Goal: Task Accomplishment & Management: Manage account settings

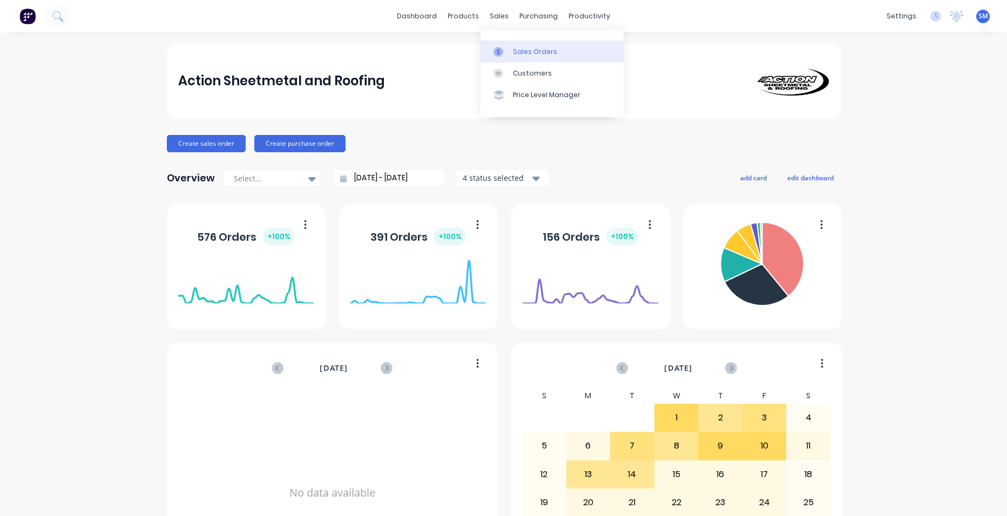
click at [528, 54] on div "Sales Orders" at bounding box center [535, 52] width 44 height 10
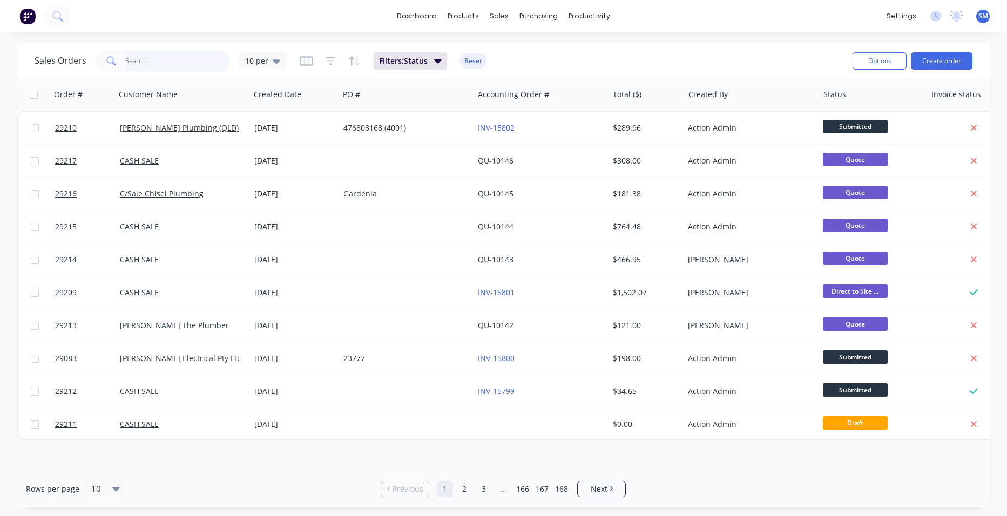
click at [142, 67] on input "text" at bounding box center [177, 61] width 105 height 22
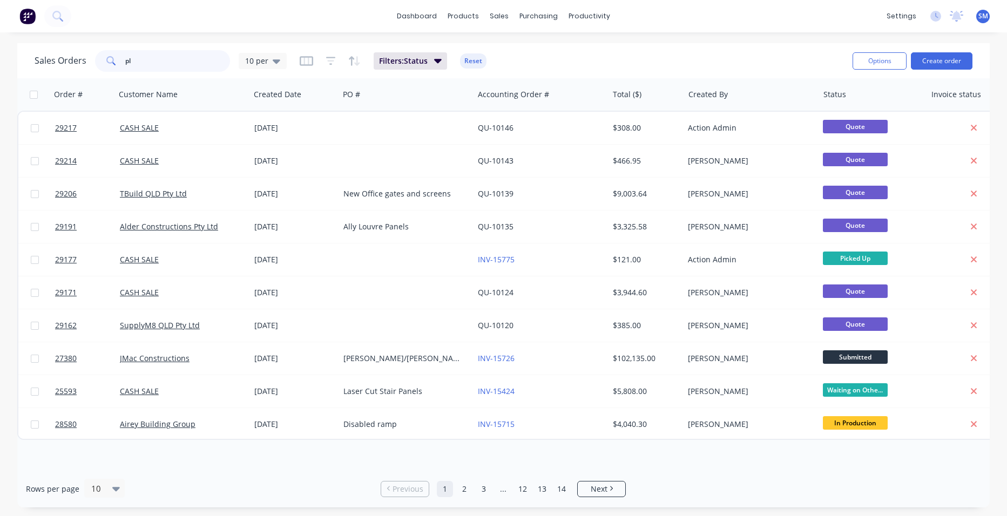
type input "p"
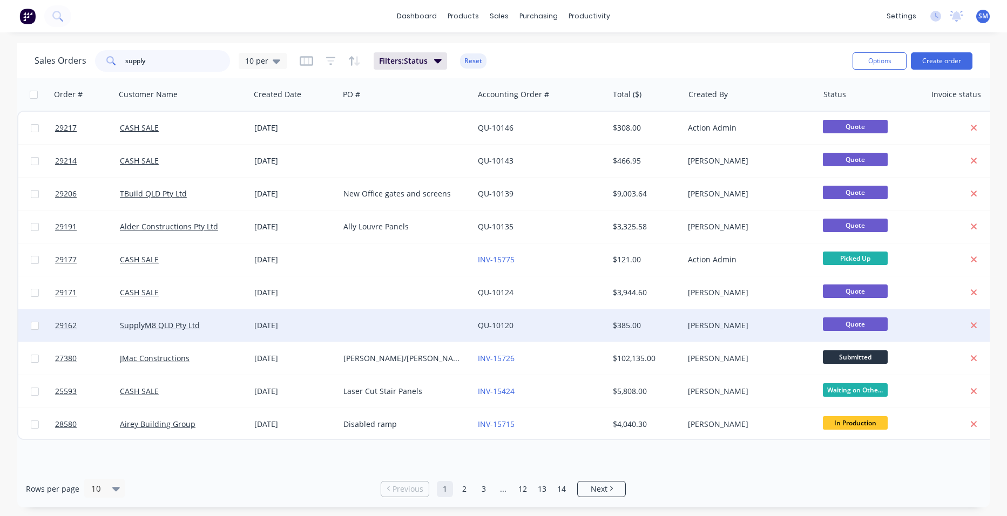
type input "supply"
click at [553, 324] on div "QU-10120" at bounding box center [538, 325] width 120 height 11
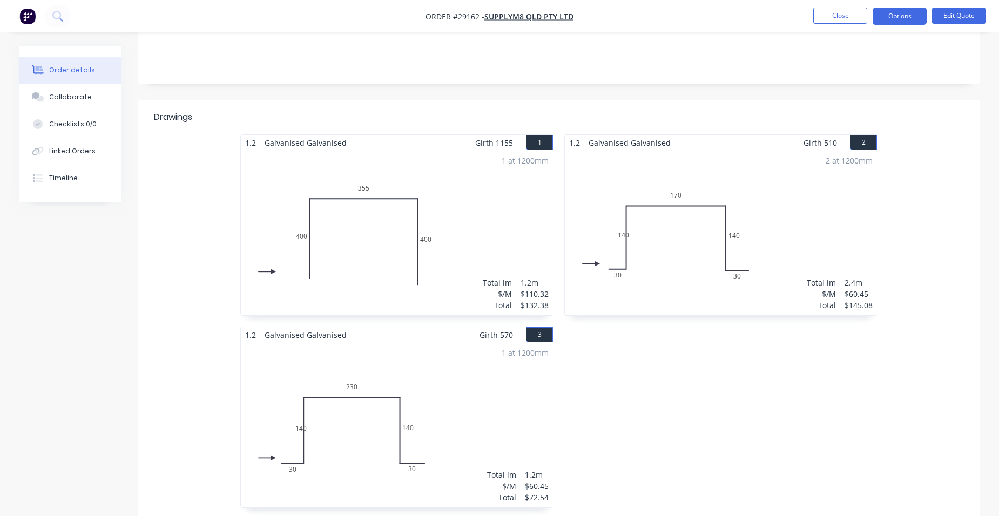
scroll to position [216, 0]
click at [919, 13] on button "Options" at bounding box center [899, 16] width 54 height 17
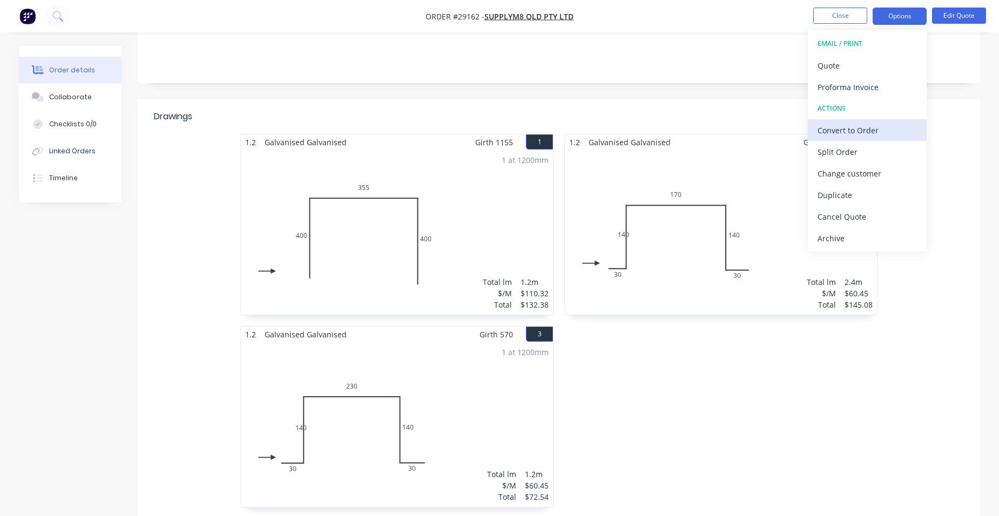
click at [880, 132] on div "Convert to Order" at bounding box center [866, 131] width 99 height 16
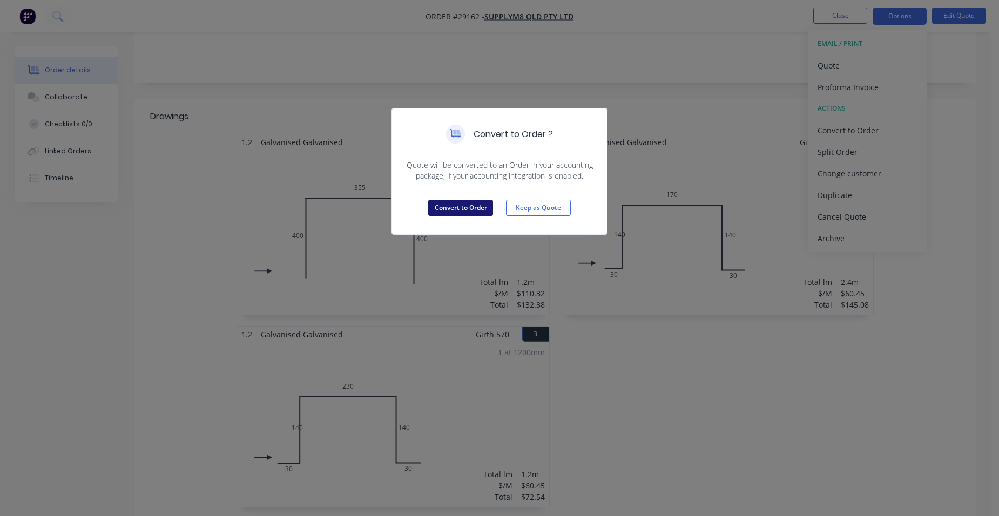
click at [476, 209] on button "Convert to Order" at bounding box center [460, 208] width 65 height 16
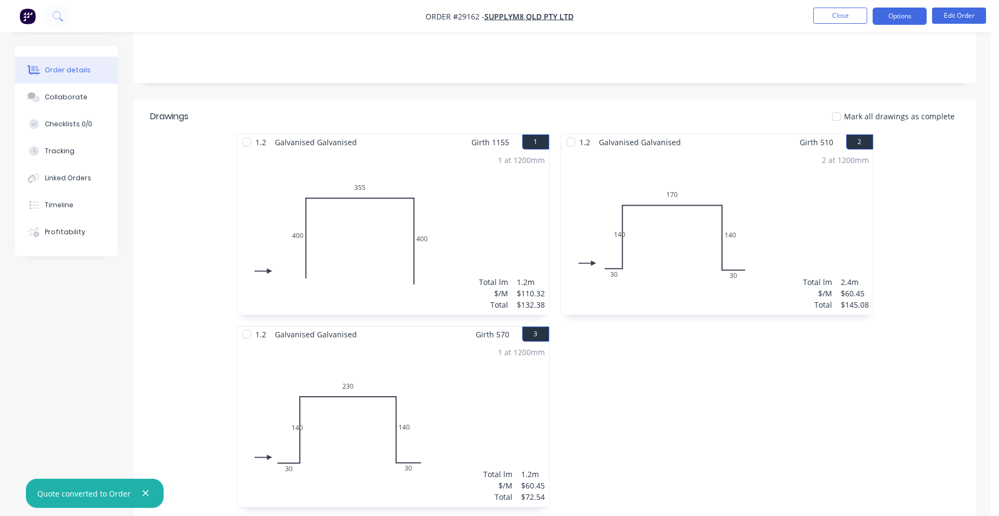
click at [902, 15] on button "Options" at bounding box center [899, 16] width 54 height 17
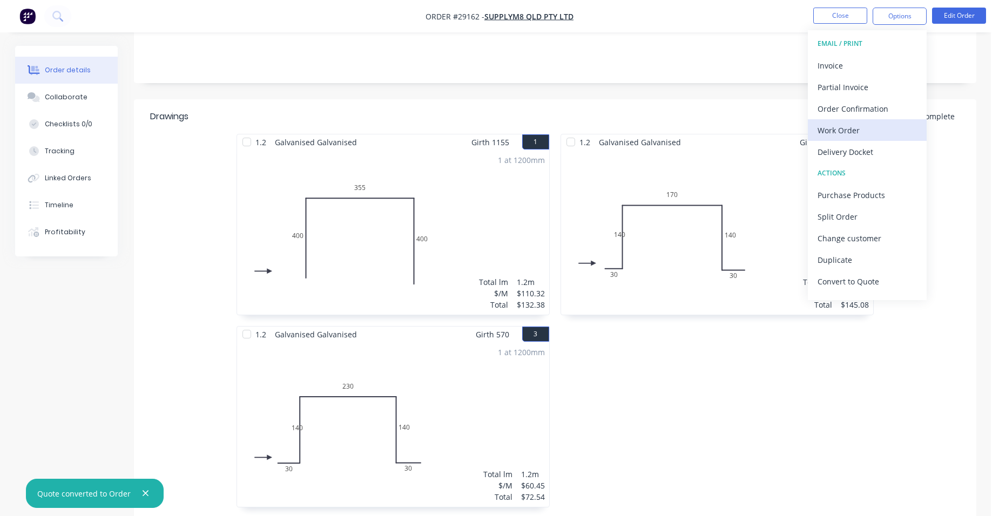
click at [893, 123] on div "Work Order" at bounding box center [866, 131] width 99 height 16
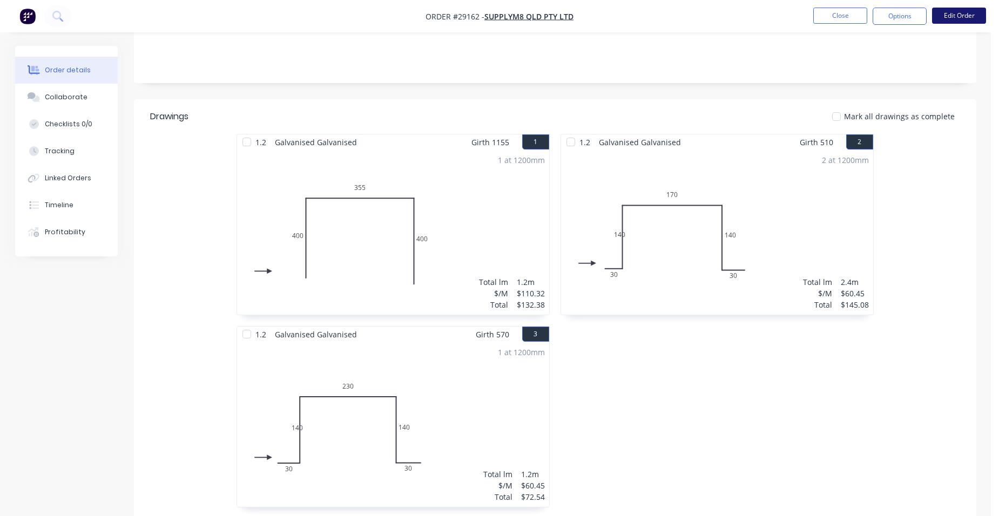
click at [947, 16] on button "Edit Order" at bounding box center [959, 16] width 54 height 16
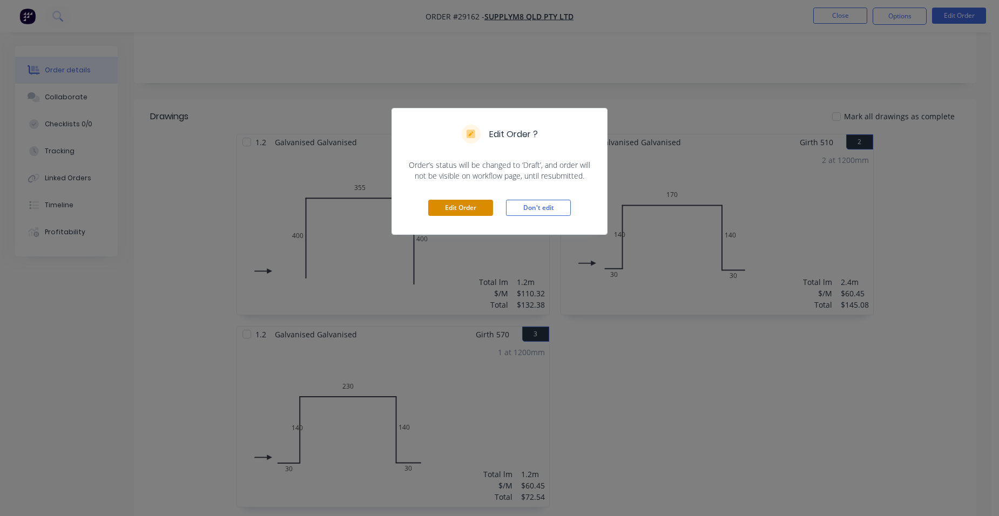
click at [450, 203] on button "Edit Order" at bounding box center [460, 208] width 65 height 16
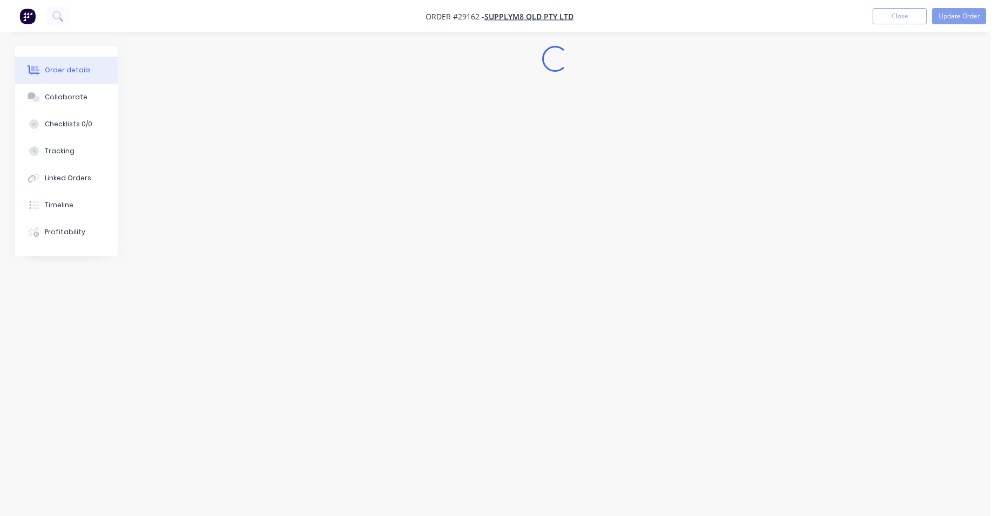
scroll to position [0, 0]
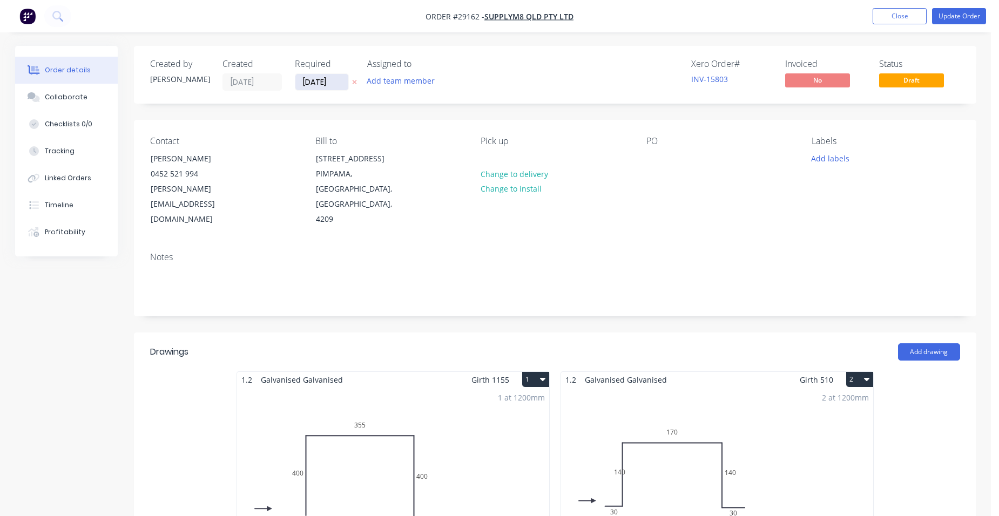
click at [314, 86] on input "[DATE]" at bounding box center [321, 82] width 53 height 16
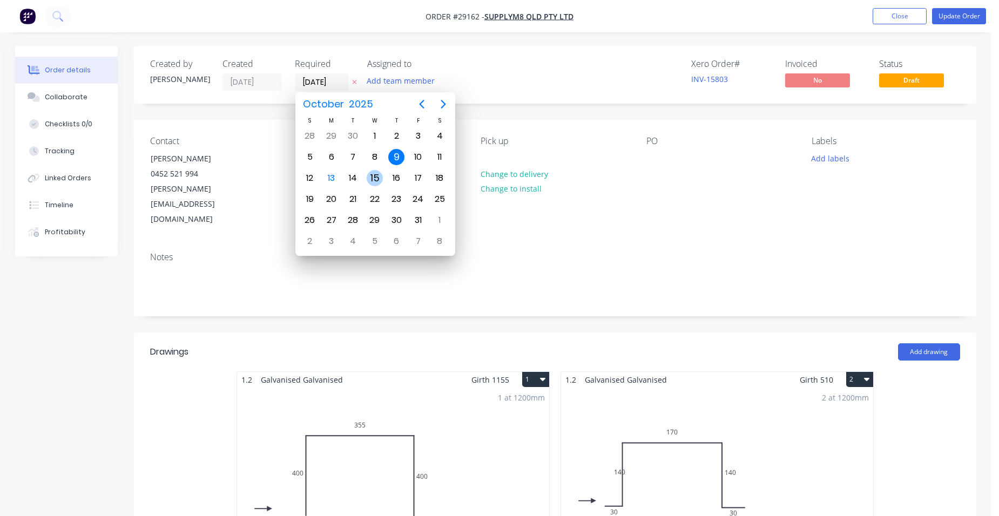
click at [375, 180] on div "15" at bounding box center [374, 178] width 16 height 16
type input "[DATE]"
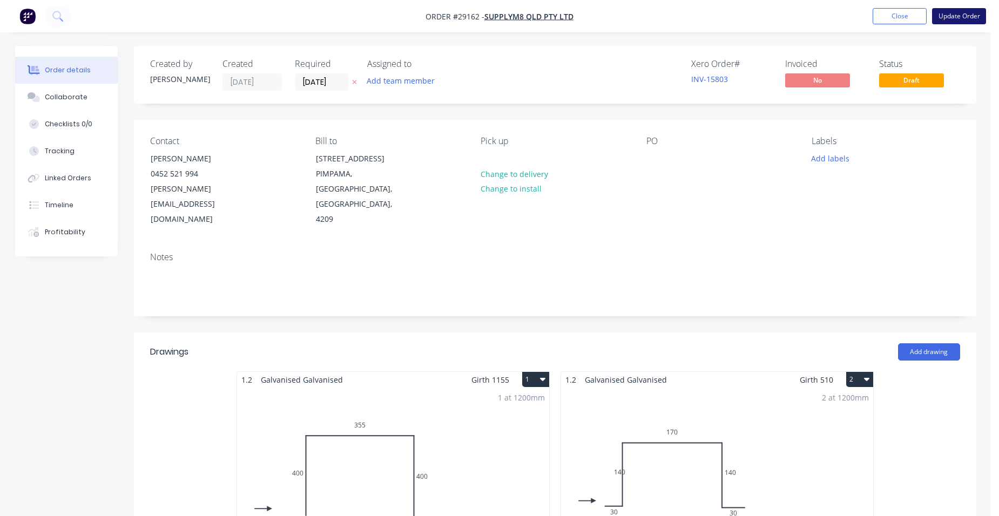
click at [963, 11] on button "Update Order" at bounding box center [959, 16] width 54 height 16
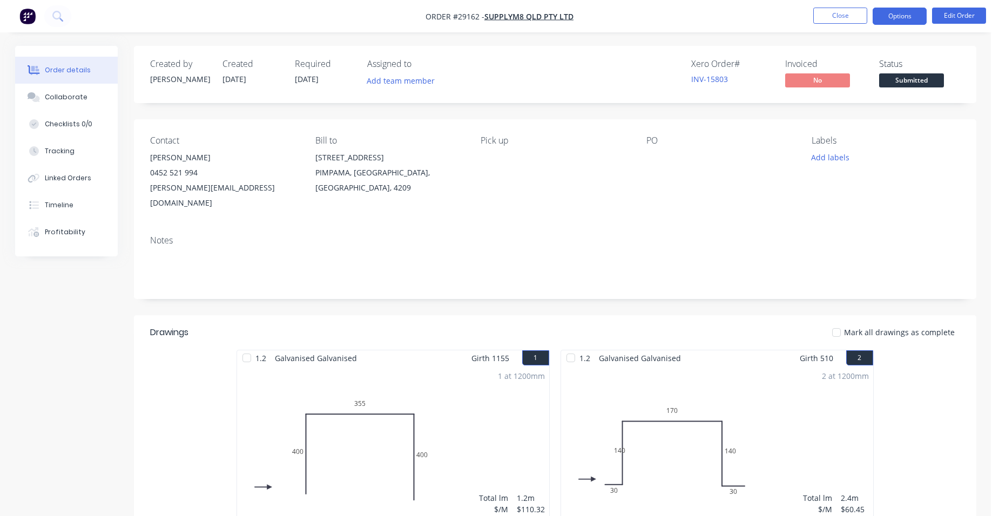
click at [895, 19] on button "Options" at bounding box center [899, 16] width 54 height 17
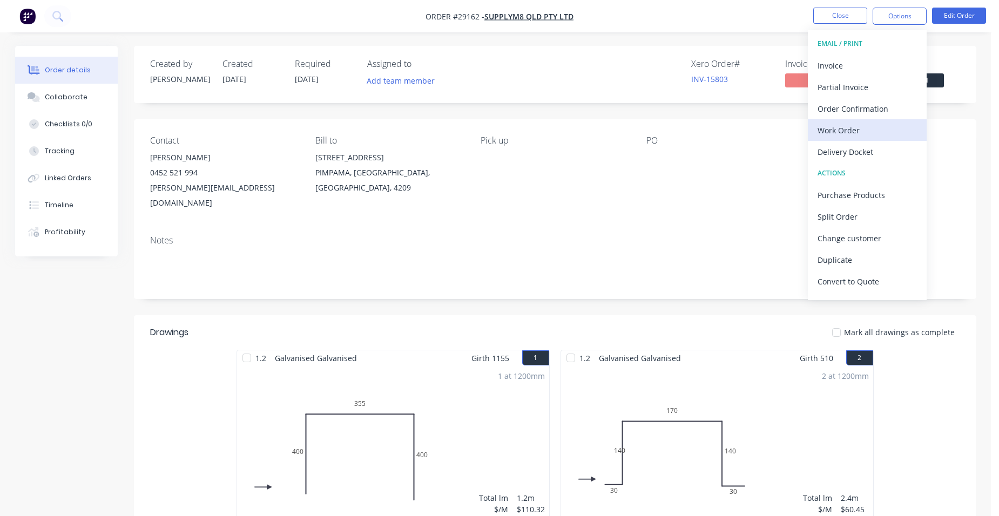
click at [872, 125] on div "Work Order" at bounding box center [866, 131] width 99 height 16
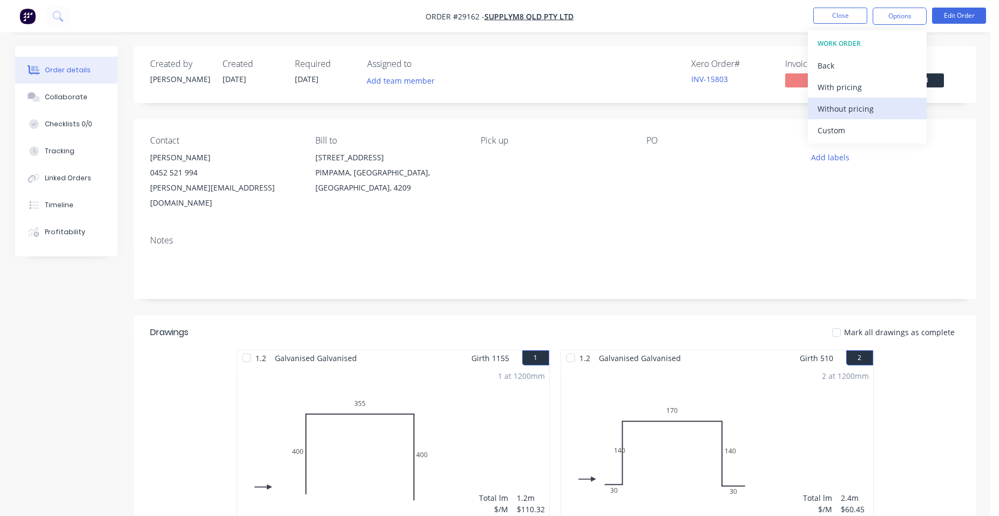
click at [882, 105] on div "Without pricing" at bounding box center [866, 109] width 99 height 16
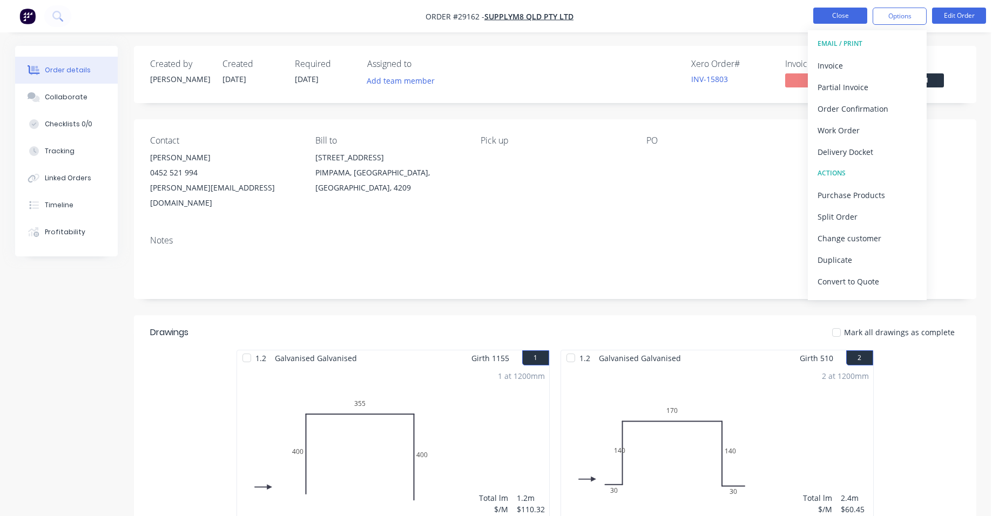
click at [826, 13] on button "Close" at bounding box center [840, 16] width 54 height 16
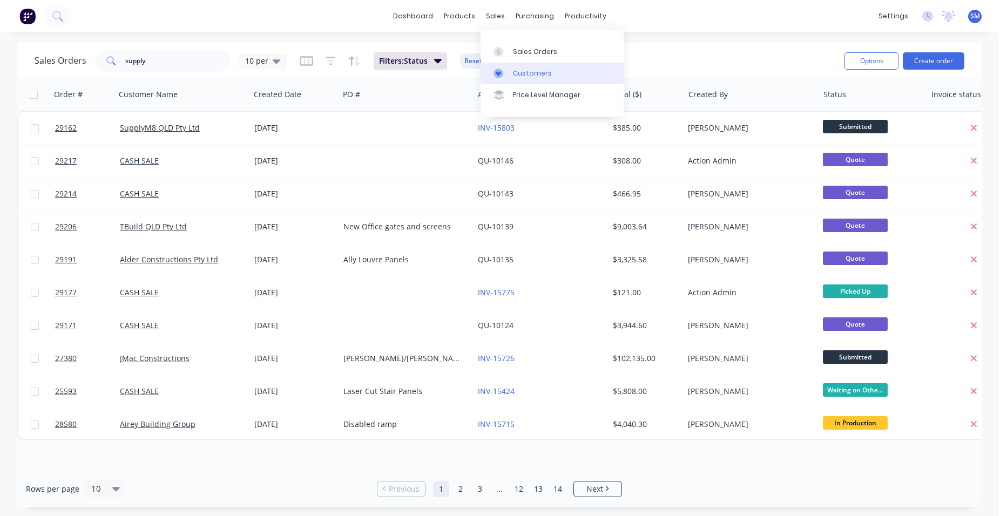
drag, startPoint x: 529, startPoint y: 64, endPoint x: 500, endPoint y: 69, distance: 29.6
click at [529, 64] on link "Customers" at bounding box center [551, 74] width 143 height 22
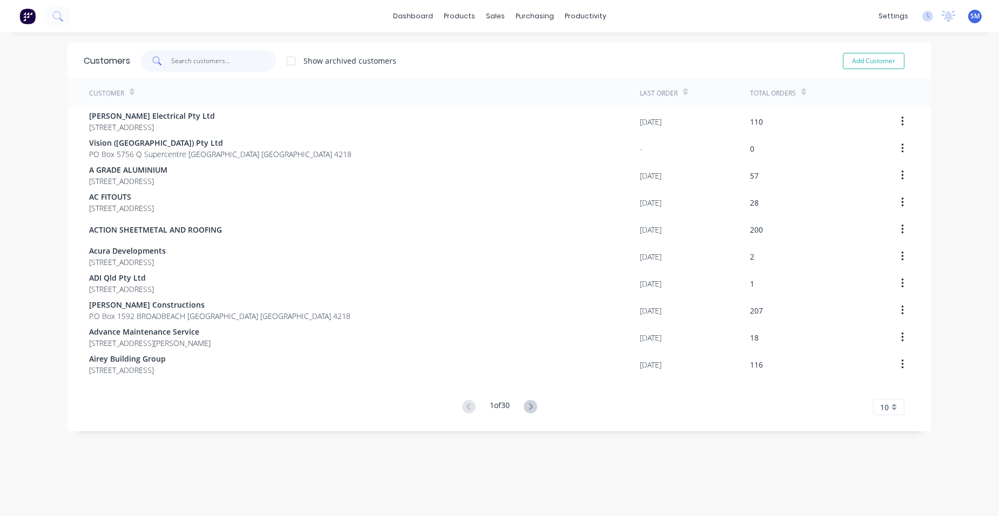
click at [212, 64] on input "text" at bounding box center [223, 61] width 105 height 22
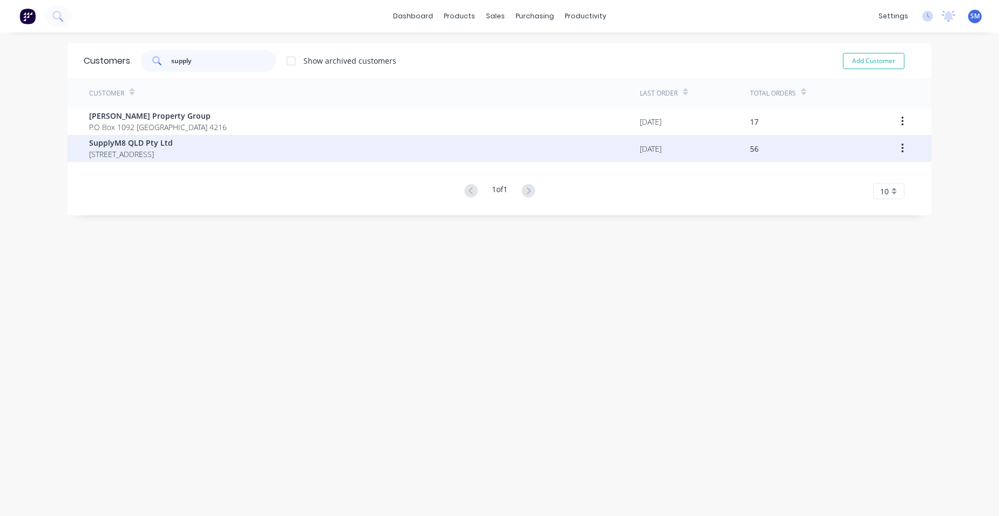
type input "supply"
click at [131, 149] on span "[STREET_ADDRESS]" at bounding box center [131, 153] width 84 height 11
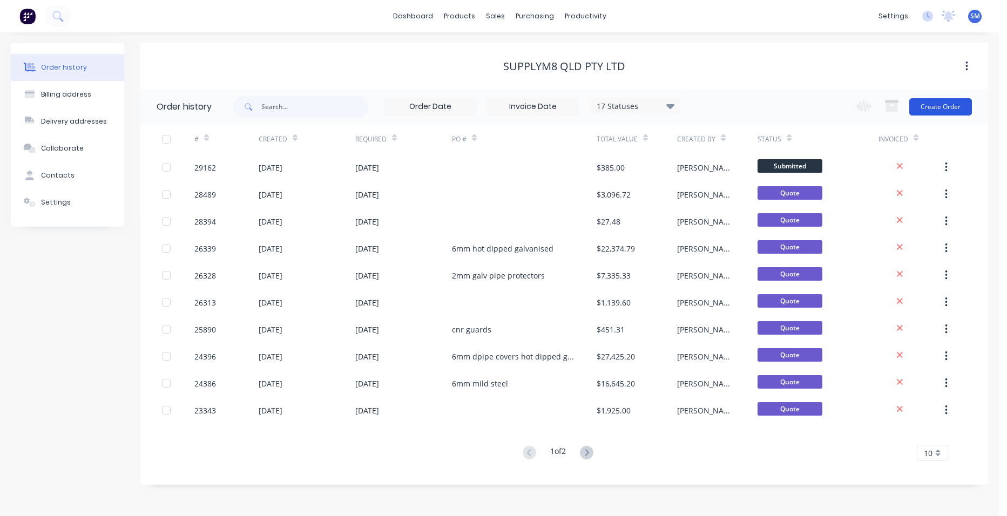
click at [941, 101] on button "Create Order" at bounding box center [940, 106] width 63 height 17
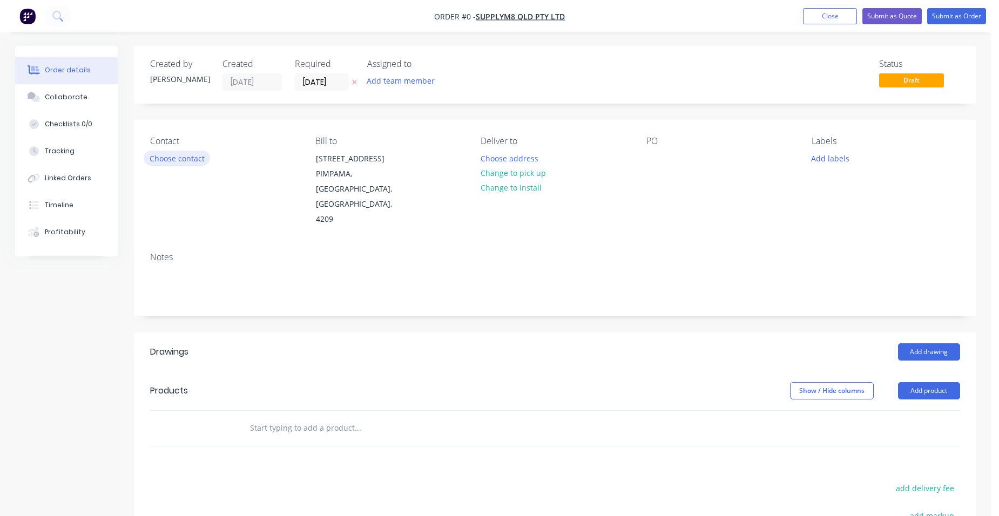
click at [204, 155] on button "Choose contact" at bounding box center [177, 158] width 66 height 15
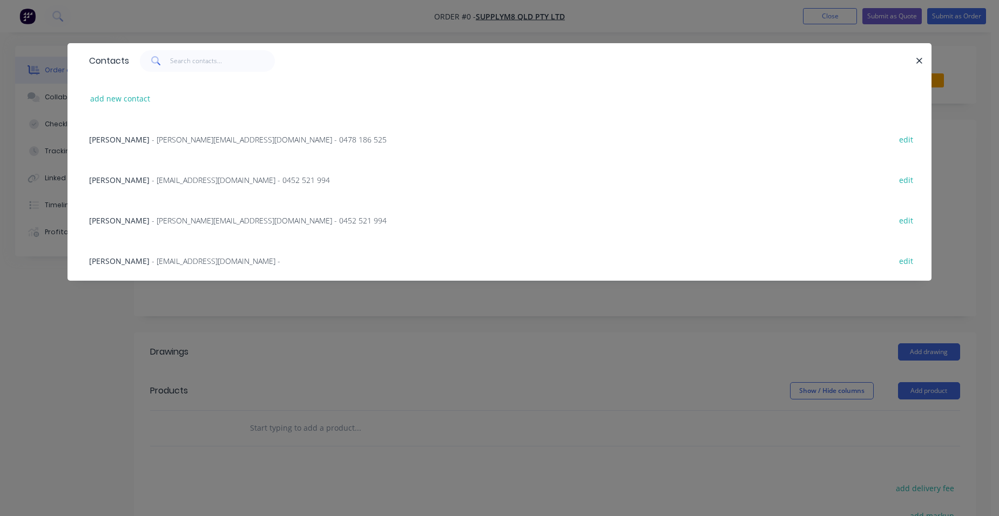
click at [152, 223] on span "- [PERSON_NAME][EMAIL_ADDRESS][DOMAIN_NAME] - 0452 521 994" at bounding box center [269, 220] width 235 height 10
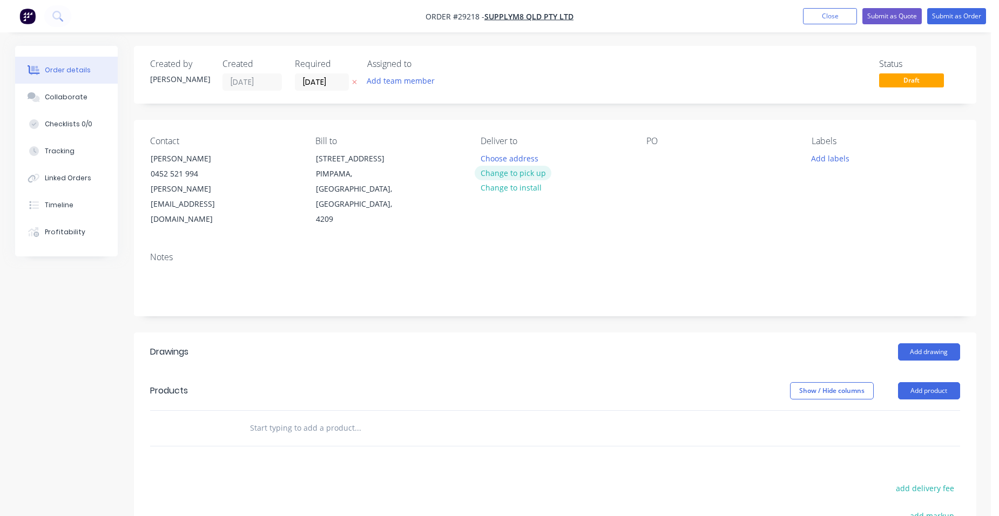
click at [482, 172] on button "Change to pick up" at bounding box center [512, 173] width 77 height 15
click at [904, 343] on button "Add drawing" at bounding box center [929, 351] width 62 height 17
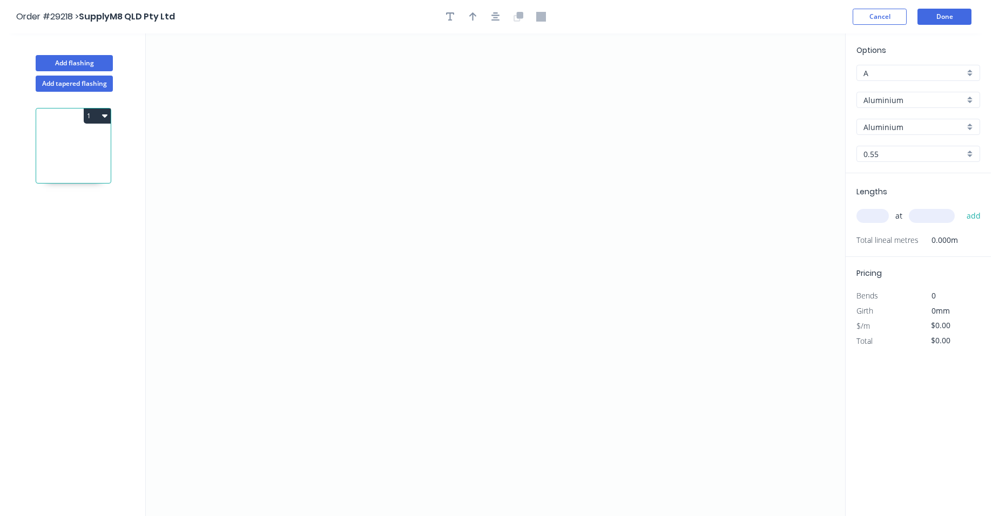
click at [970, 100] on div "Aluminium" at bounding box center [918, 100] width 124 height 16
click at [934, 155] on div "Galvanised" at bounding box center [918, 153] width 123 height 19
type input "Galvanised"
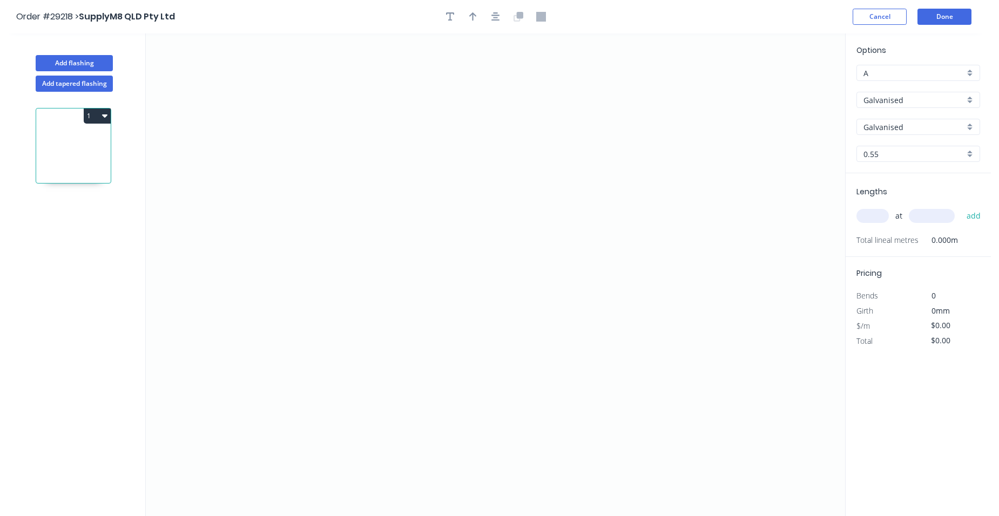
click at [972, 153] on div "0.55" at bounding box center [918, 154] width 124 height 16
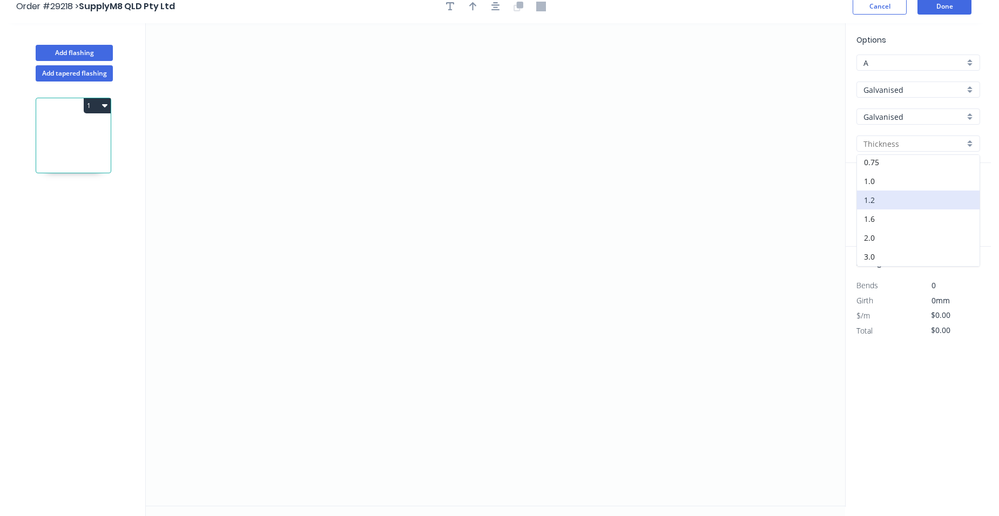
scroll to position [20, 0]
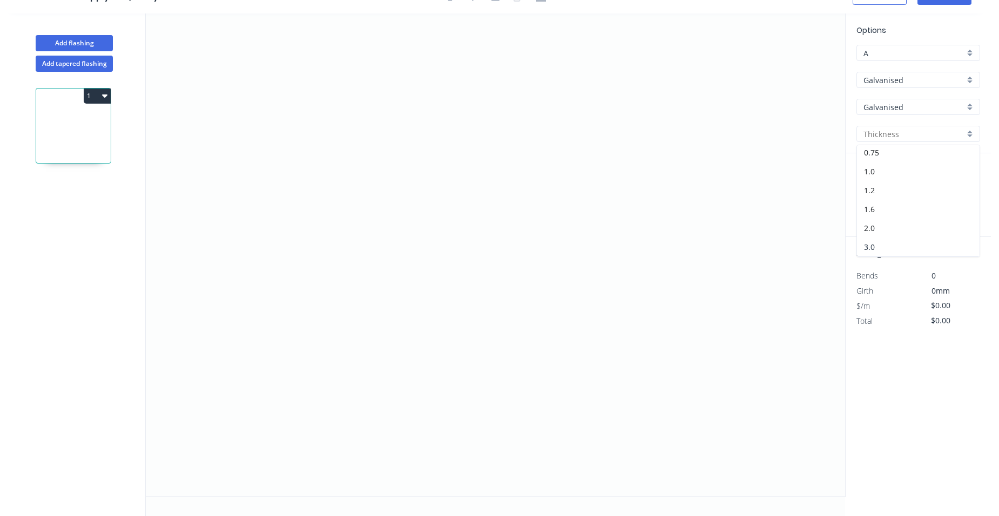
click at [913, 237] on div "3.0" at bounding box center [918, 246] width 123 height 19
type input "3.0"
drag, startPoint x: 376, startPoint y: 336, endPoint x: 370, endPoint y: 176, distance: 159.9
click at [370, 176] on icon "0" at bounding box center [495, 254] width 699 height 483
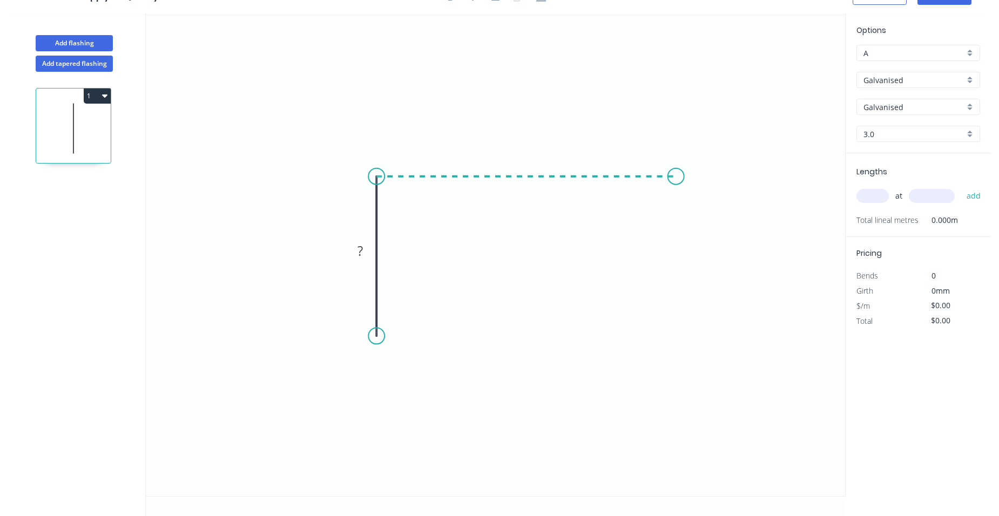
drag, startPoint x: 676, startPoint y: 201, endPoint x: 683, endPoint y: 215, distance: 15.9
click at [676, 201] on icon "0 ?" at bounding box center [495, 254] width 699 height 483
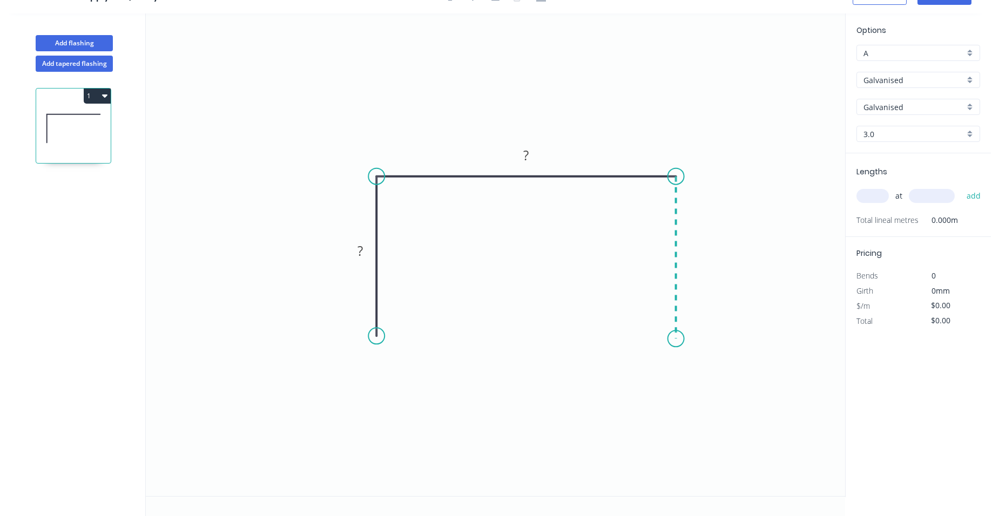
click at [675, 339] on icon "0 ? ?" at bounding box center [495, 254] width 699 height 483
click at [675, 339] on circle at bounding box center [676, 338] width 16 height 16
click at [528, 155] on tspan "?" at bounding box center [525, 155] width 5 height 18
click at [690, 250] on tspan "?" at bounding box center [691, 252] width 5 height 18
click at [368, 255] on rect at bounding box center [360, 252] width 22 height 15
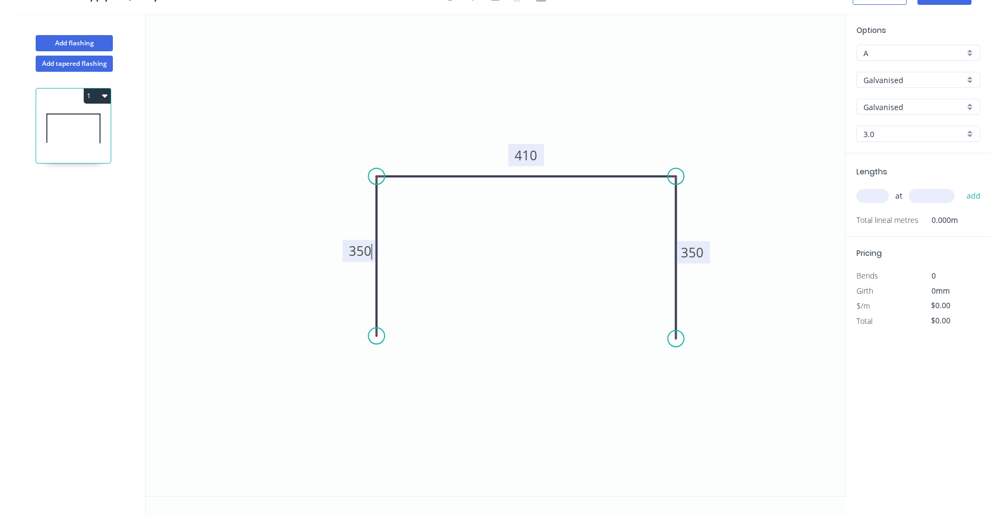
click at [861, 196] on input "text" at bounding box center [872, 196] width 32 height 14
type input "$1.00"
type input "1"
type input "1200"
click at [961, 187] on button "add" at bounding box center [973, 196] width 25 height 18
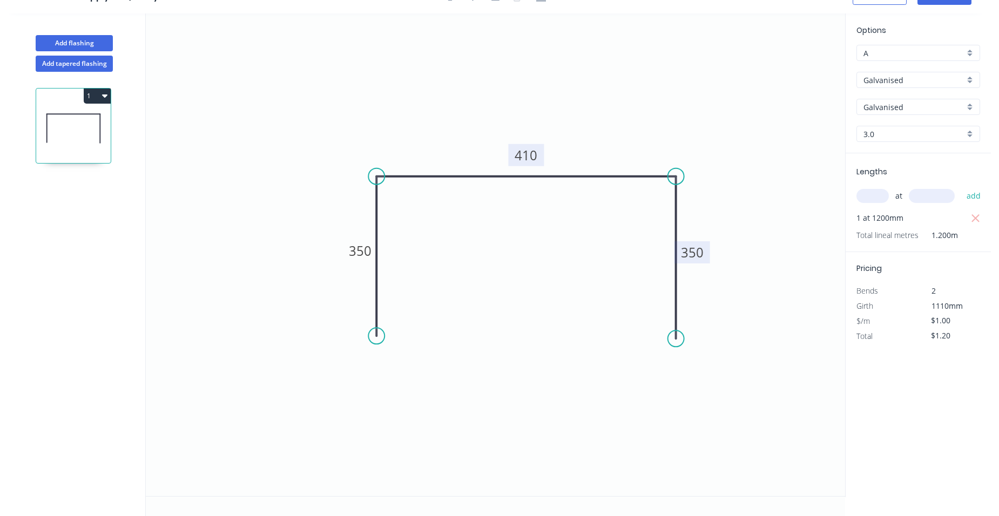
click at [93, 94] on button "1" at bounding box center [97, 96] width 27 height 15
click at [84, 122] on div "Duplicate" at bounding box center [59, 123] width 83 height 16
type input "$0.00"
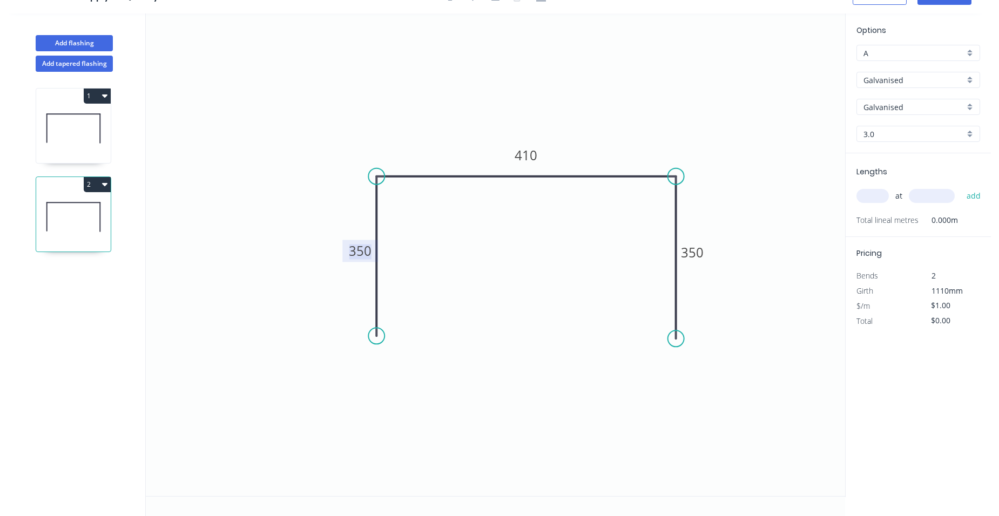
click at [362, 250] on tspan "350" at bounding box center [360, 251] width 23 height 18
drag, startPoint x: 693, startPoint y: 256, endPoint x: 701, endPoint y: 259, distance: 8.7
click at [697, 257] on tspan "350" at bounding box center [692, 252] width 23 height 18
click at [562, 118] on icon "0 390 410 390" at bounding box center [495, 254] width 699 height 483
click at [886, 195] on input "text" at bounding box center [872, 196] width 32 height 14
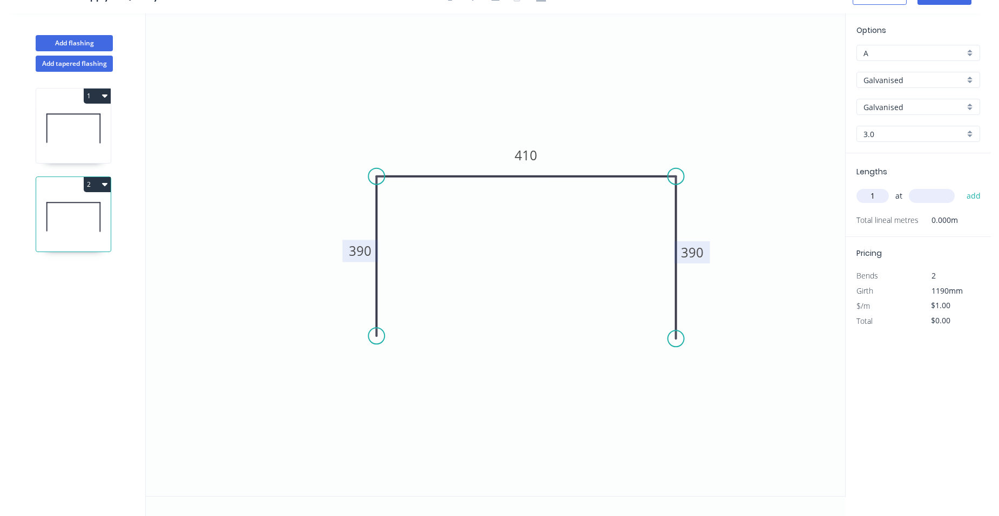
type input "1"
type input "1200"
click at [961, 187] on button "add" at bounding box center [973, 196] width 25 height 18
click at [96, 183] on button "2" at bounding box center [97, 184] width 27 height 15
drag, startPoint x: 78, startPoint y: 208, endPoint x: 143, endPoint y: 241, distance: 73.1
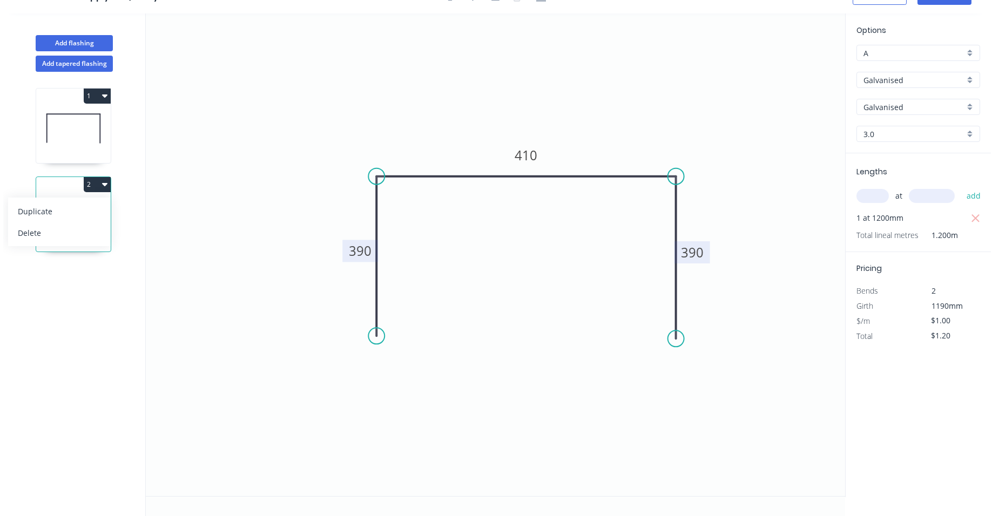
click at [78, 209] on div "Duplicate" at bounding box center [59, 211] width 83 height 16
type input "$0.00"
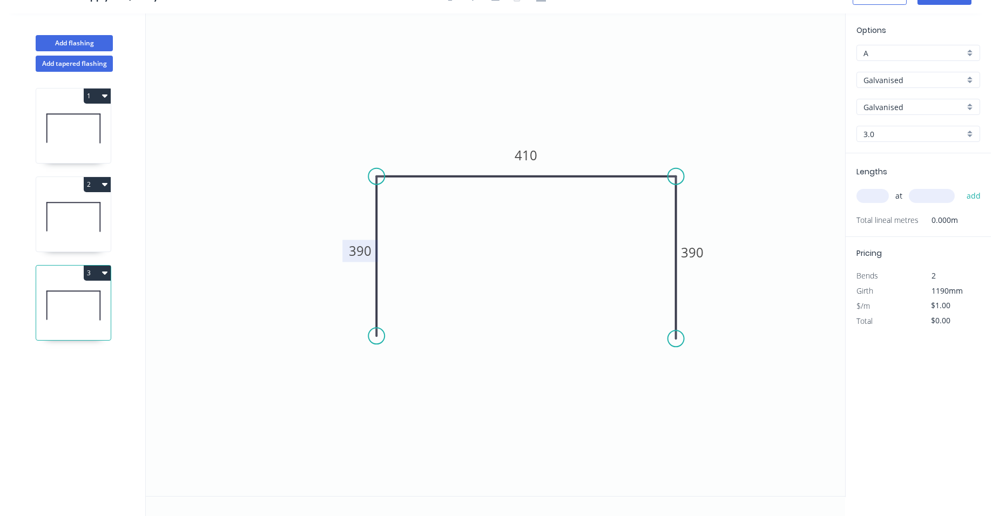
click at [359, 250] on tspan "390" at bounding box center [360, 251] width 23 height 18
click at [694, 250] on tspan "390" at bounding box center [692, 252] width 23 height 18
click at [719, 207] on icon "0 370 410 370" at bounding box center [495, 254] width 699 height 483
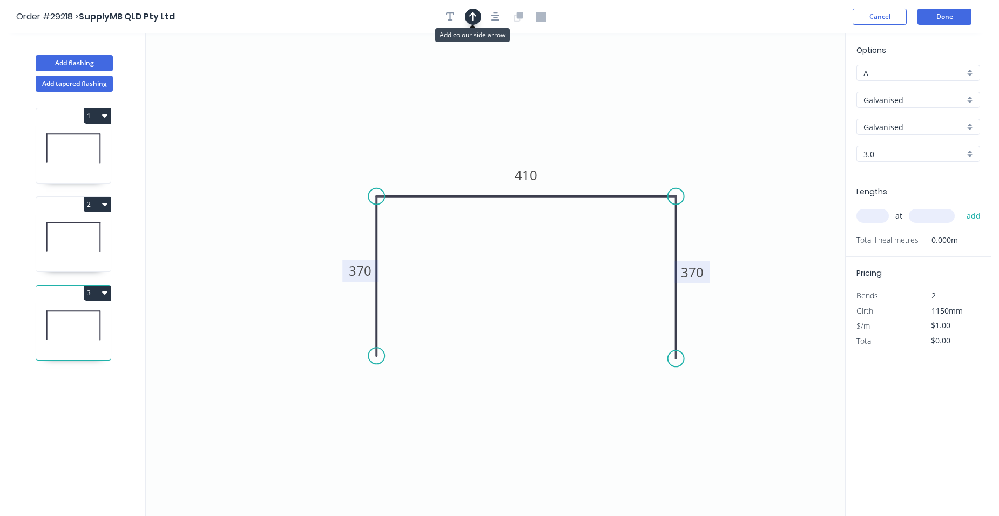
click at [466, 14] on button "button" at bounding box center [473, 17] width 16 height 16
drag, startPoint x: 790, startPoint y: 83, endPoint x: 626, endPoint y: 155, distance: 178.8
click at [626, 155] on icon at bounding box center [626, 142] width 10 height 35
click at [923, 18] on button "Done" at bounding box center [944, 17] width 54 height 16
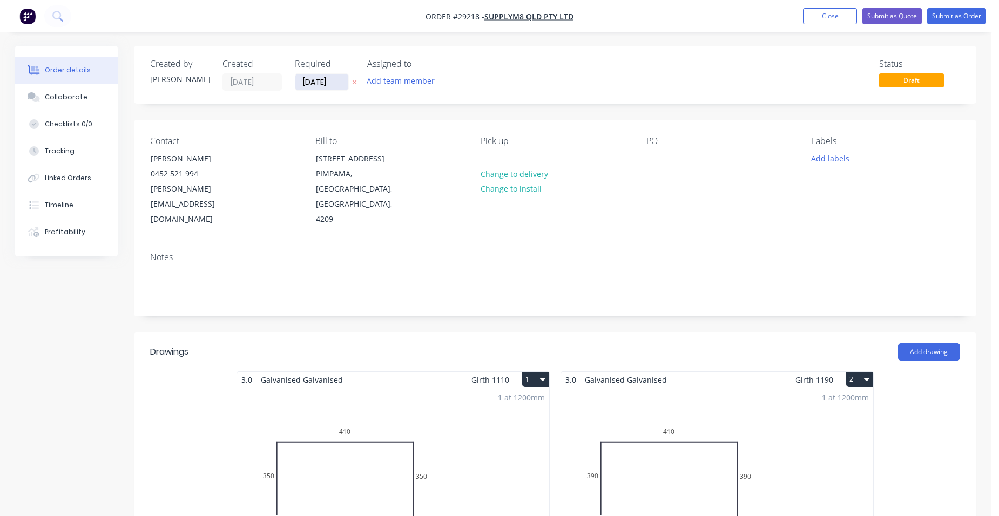
click at [327, 85] on input "[DATE]" at bounding box center [321, 82] width 53 height 16
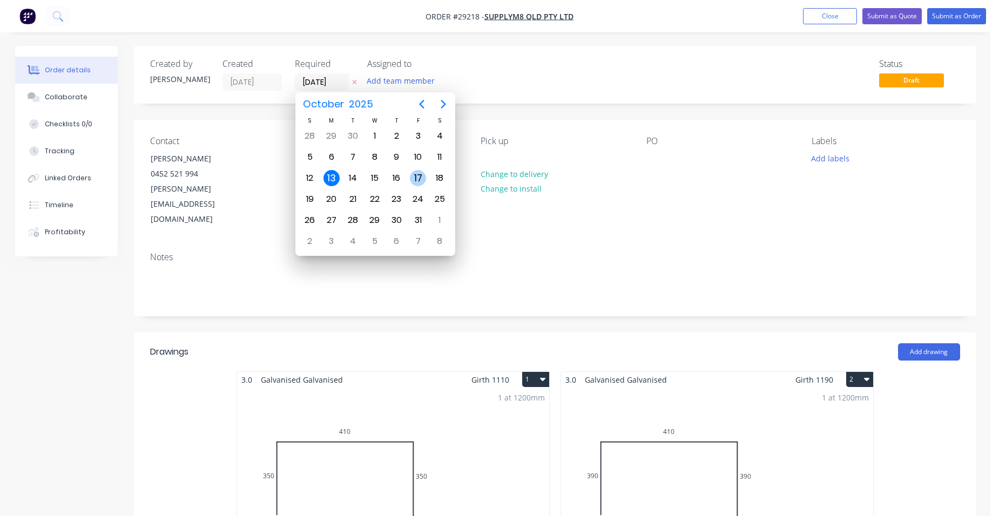
click at [411, 172] on div "17" at bounding box center [418, 178] width 22 height 21
type input "[DATE]"
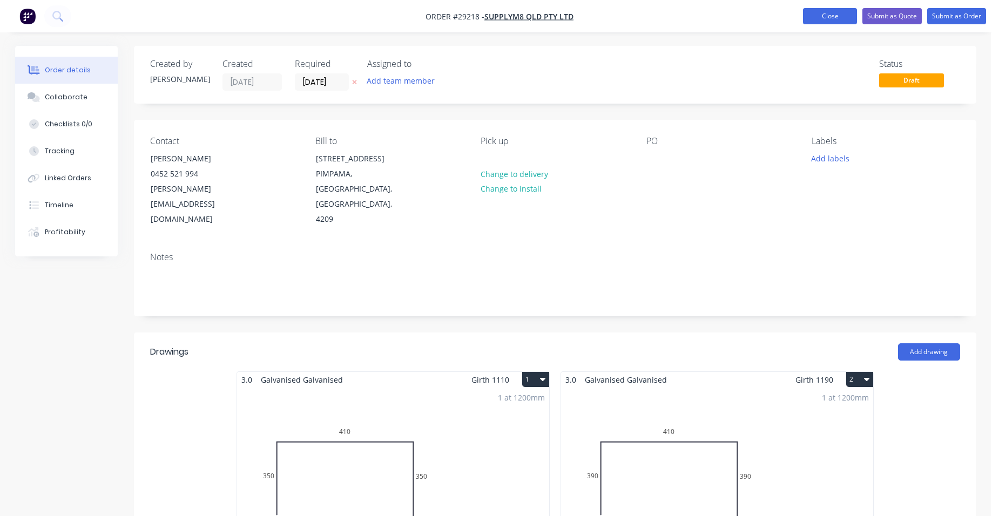
click at [841, 12] on button "Close" at bounding box center [830, 16] width 54 height 16
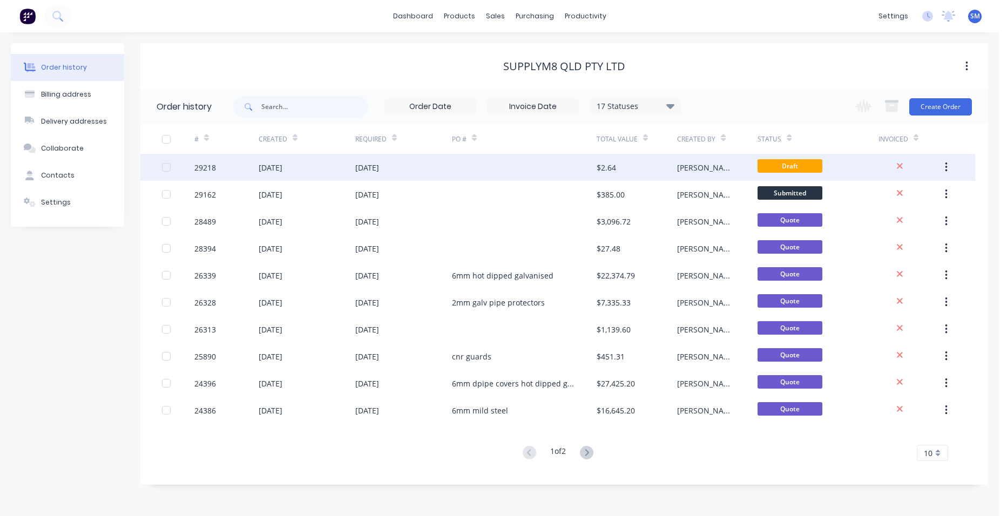
click at [553, 167] on div at bounding box center [524, 167] width 145 height 27
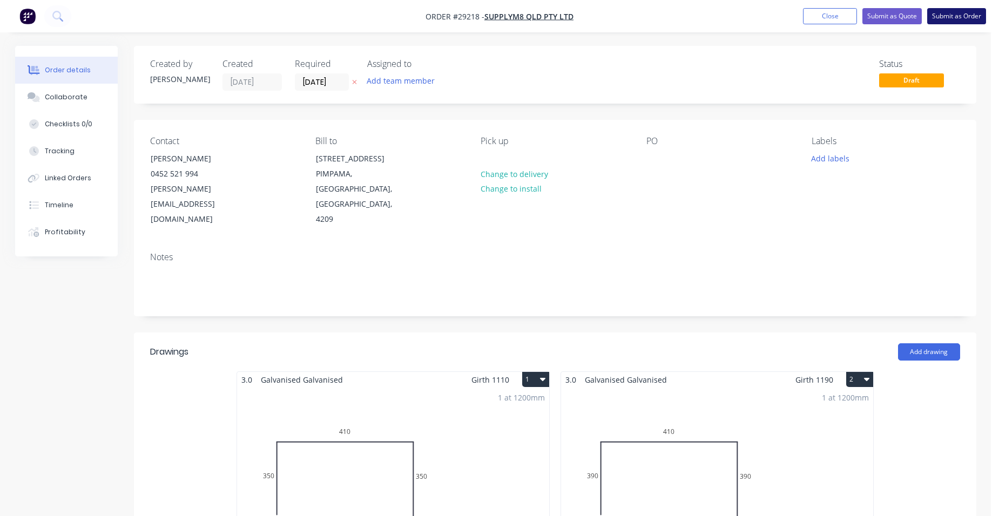
click at [938, 15] on button "Submit as Order" at bounding box center [956, 16] width 59 height 16
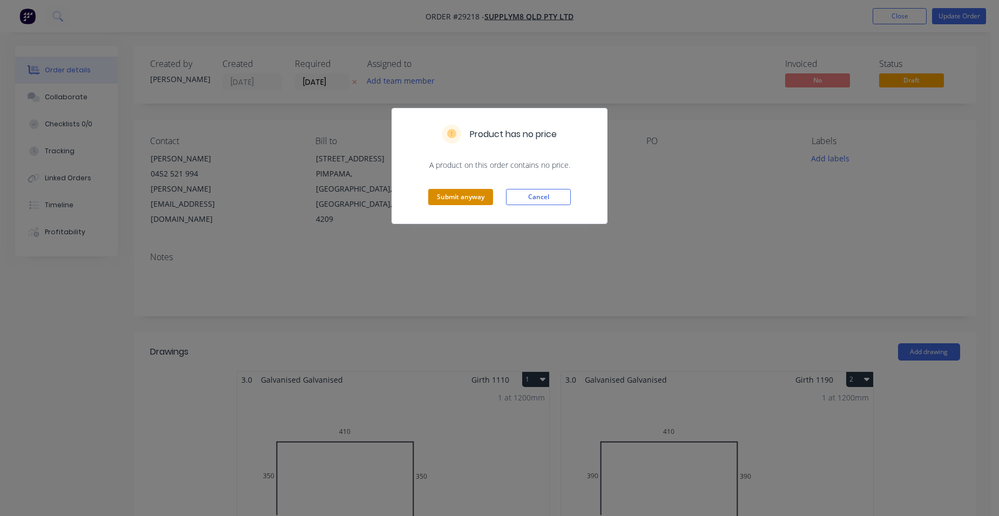
click at [454, 191] on button "Submit anyway" at bounding box center [460, 197] width 65 height 16
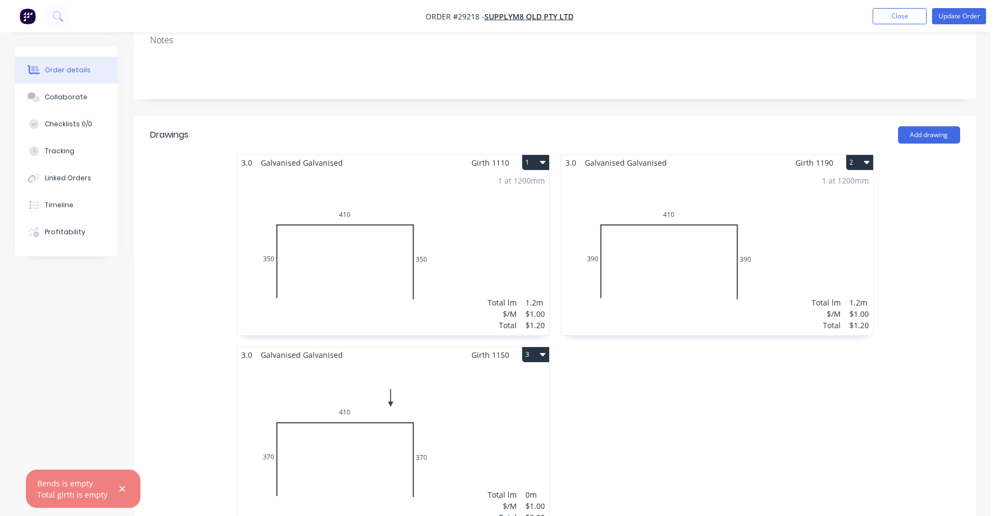
scroll to position [270, 0]
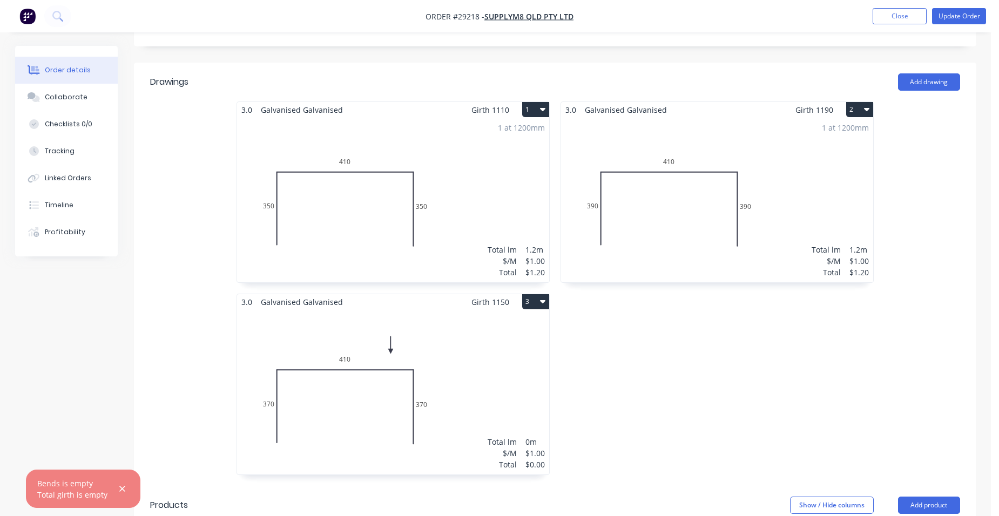
click at [503, 310] on div "Total lm $/M Total 0m $1.00 $0.00" at bounding box center [393, 392] width 312 height 165
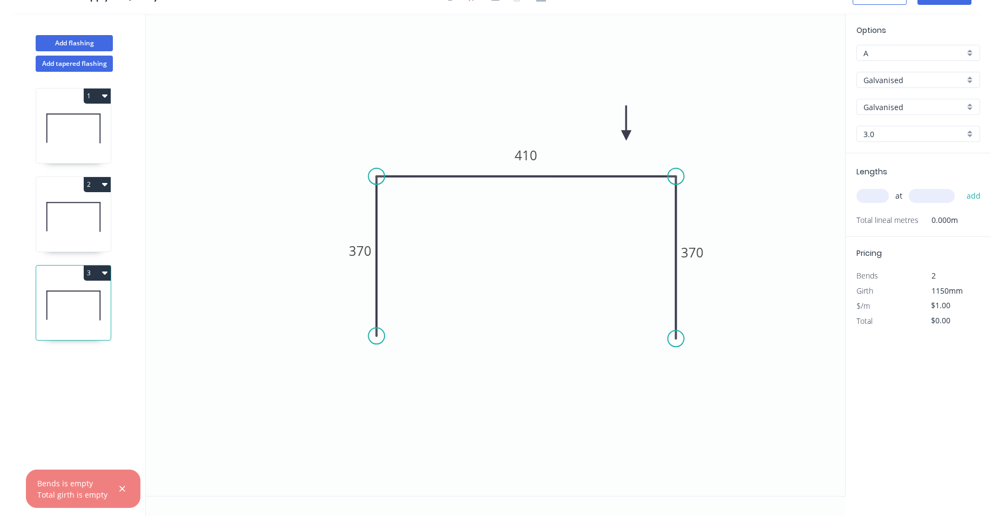
click at [882, 200] on input "text" at bounding box center [872, 196] width 32 height 14
type input "1"
type input "1200"
click at [961, 187] on button "add" at bounding box center [973, 196] width 25 height 18
type input "$1.20"
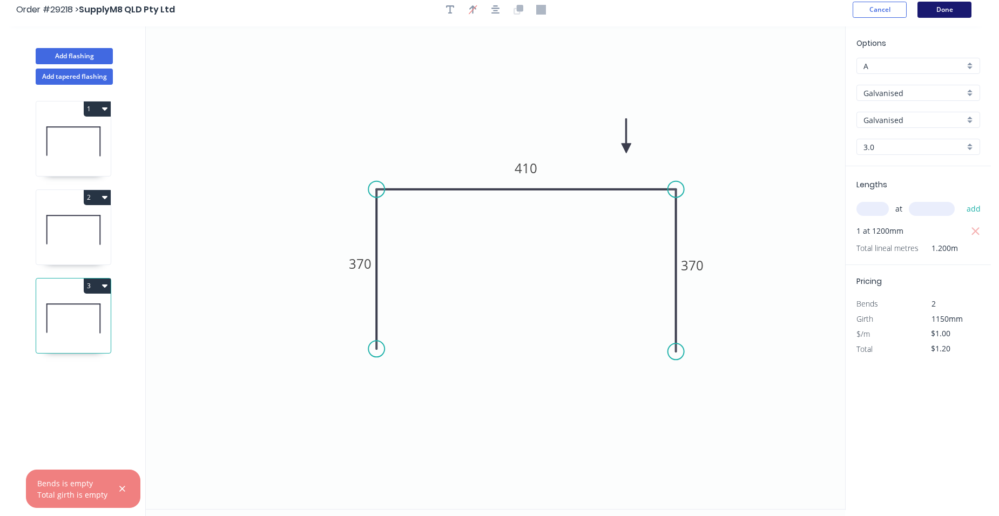
scroll to position [0, 0]
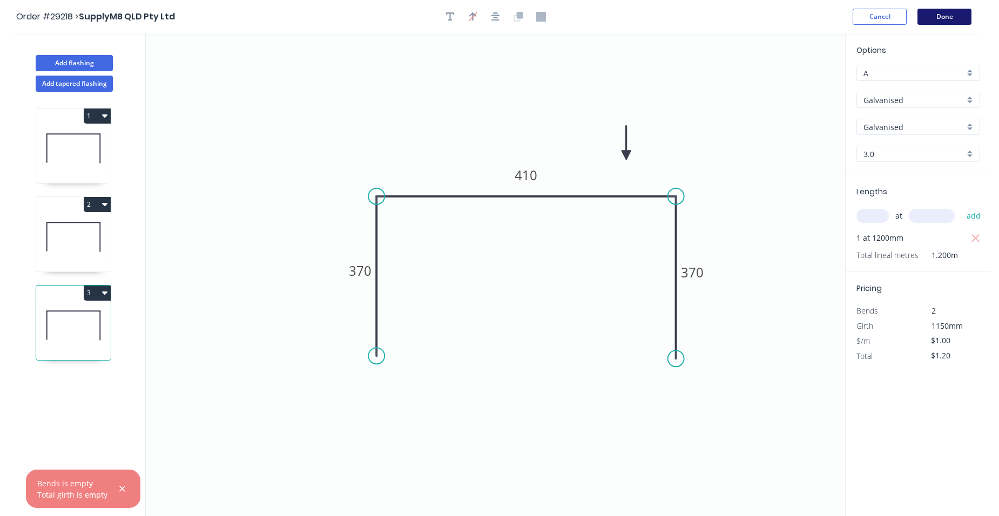
click at [953, 9] on button "Done" at bounding box center [944, 17] width 54 height 16
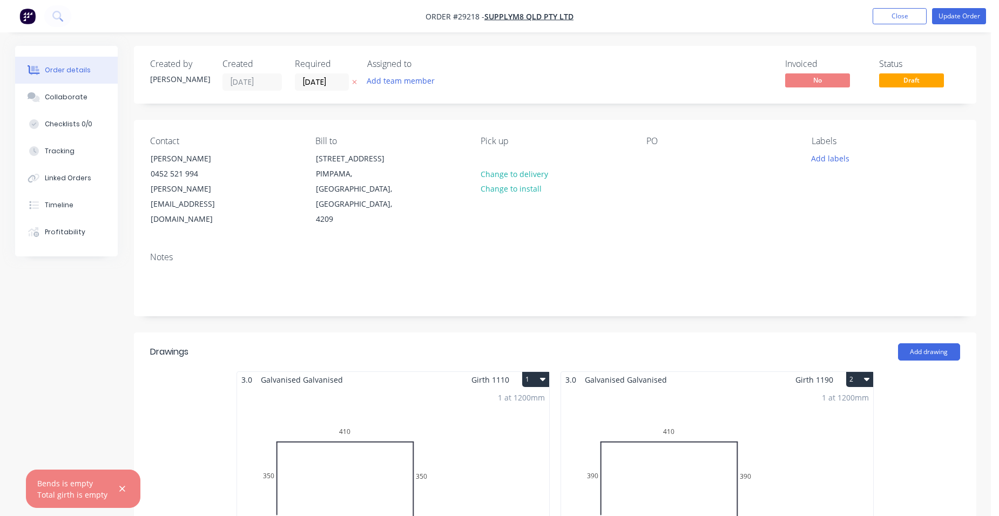
scroll to position [270, 0]
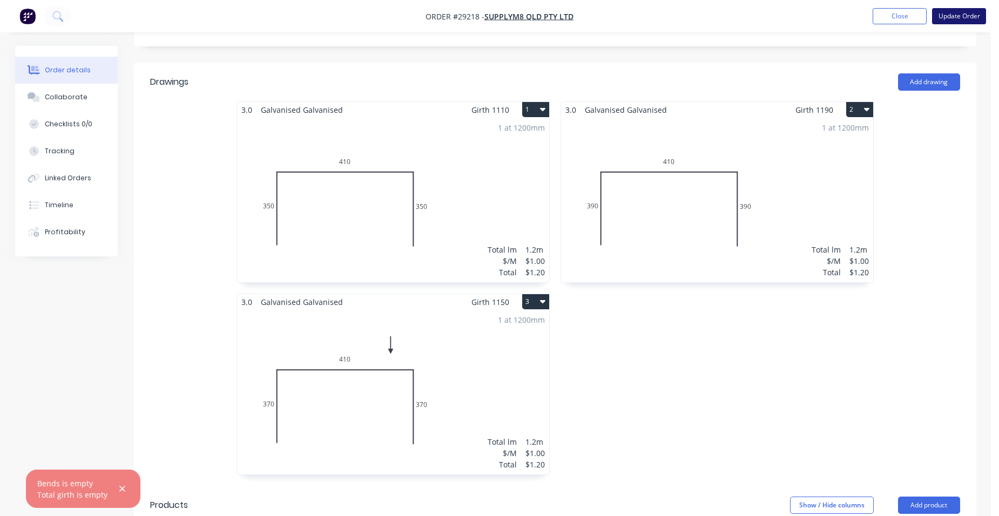
click at [982, 21] on button "Update Order" at bounding box center [959, 16] width 54 height 16
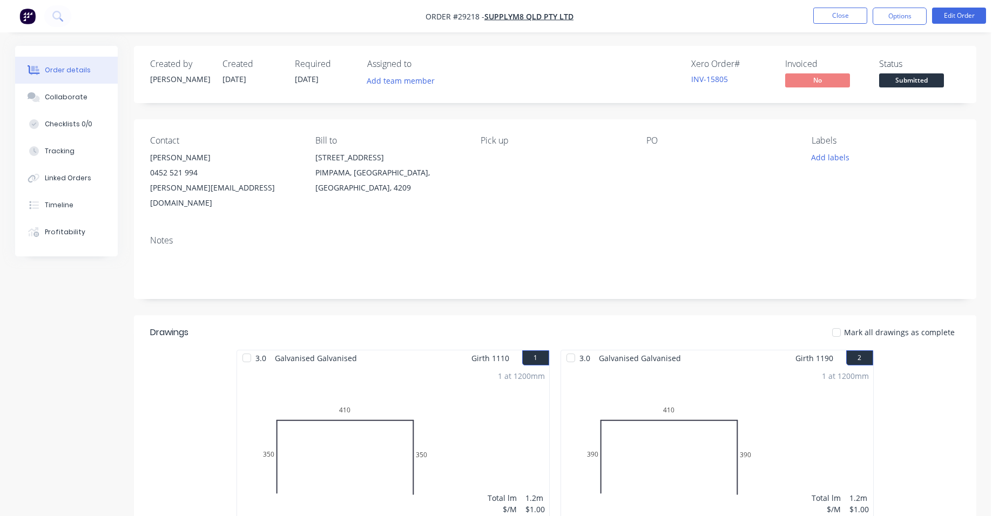
click at [903, 22] on button "Options" at bounding box center [899, 16] width 54 height 17
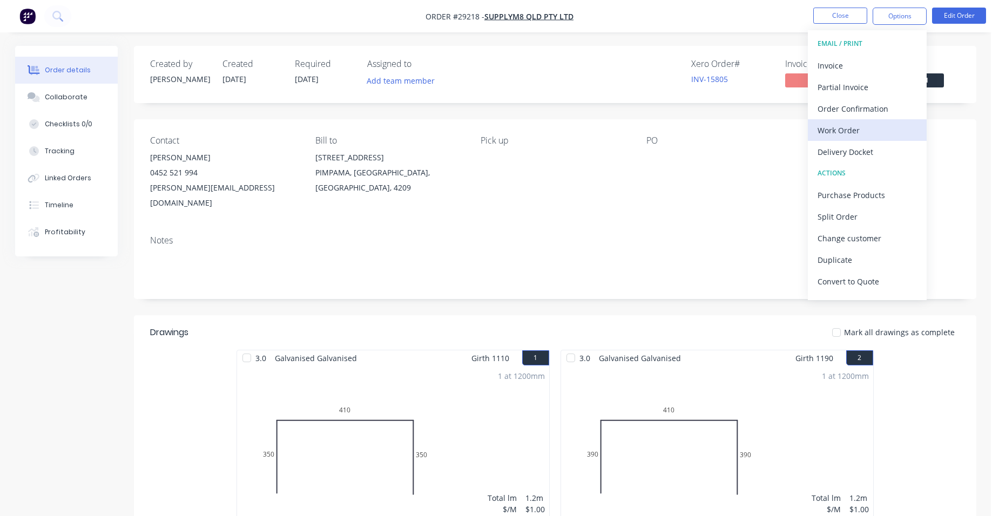
click at [885, 128] on div "Work Order" at bounding box center [866, 131] width 99 height 16
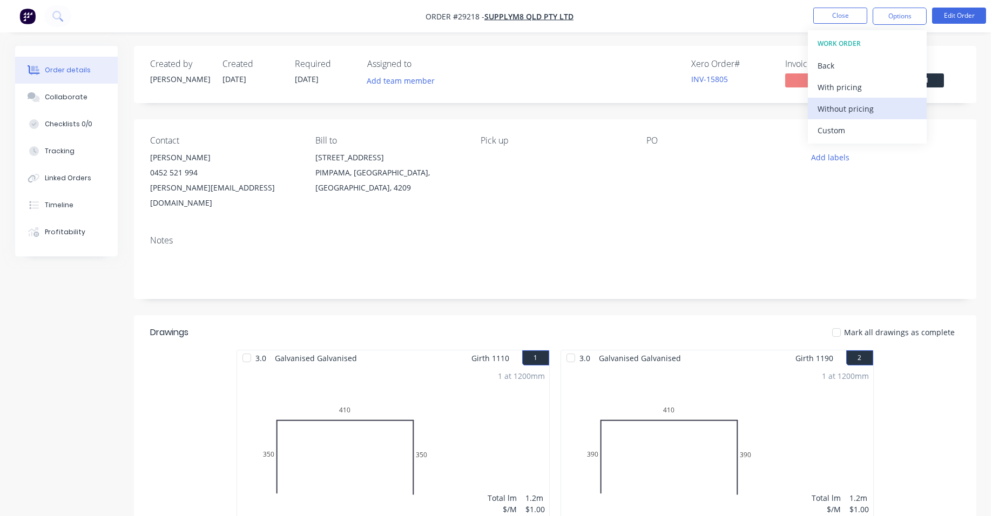
click at [884, 110] on div "Without pricing" at bounding box center [866, 109] width 99 height 16
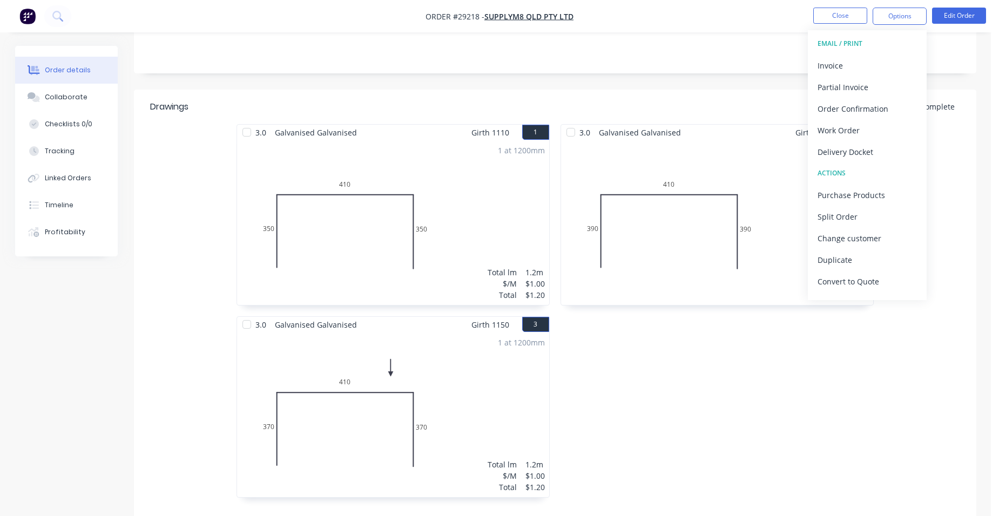
scroll to position [216, 0]
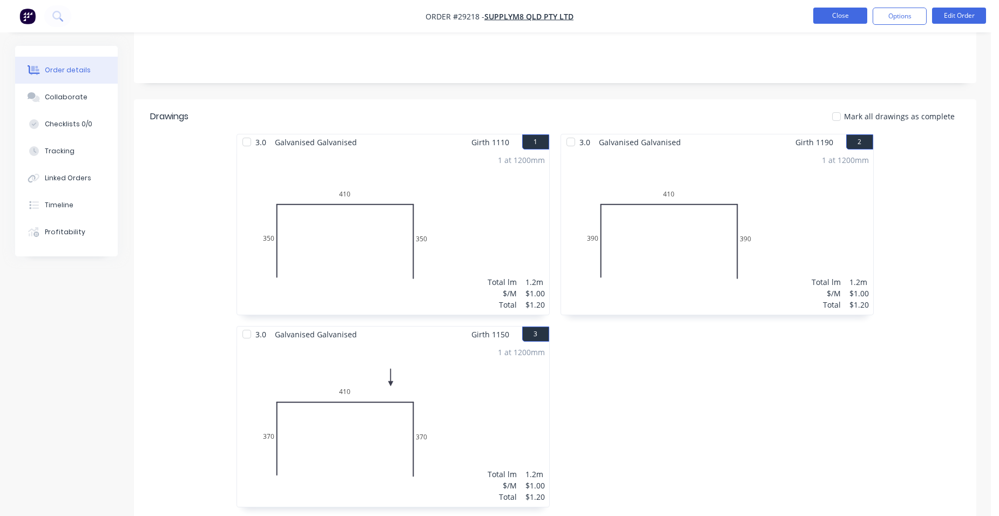
click at [835, 12] on button "Close" at bounding box center [840, 16] width 54 height 16
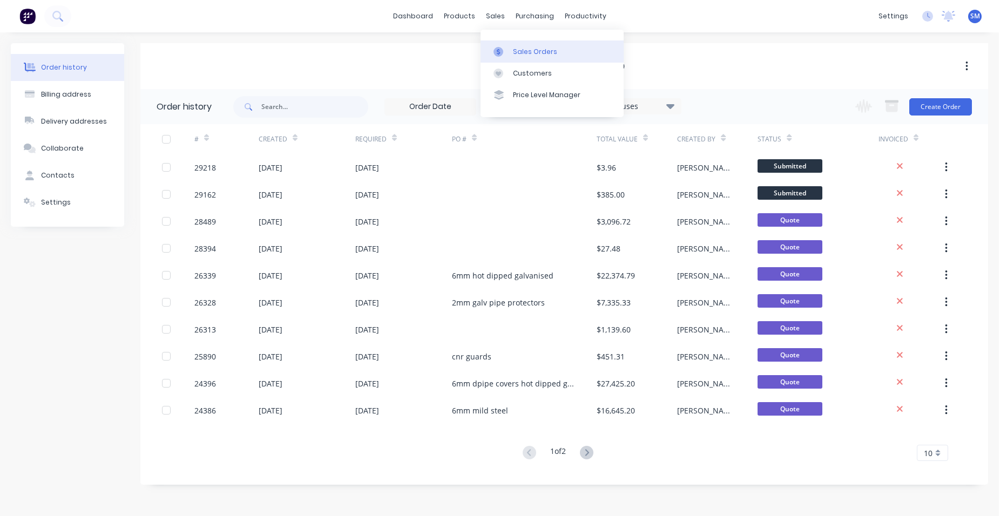
click at [525, 51] on div "Sales Orders" at bounding box center [535, 52] width 44 height 10
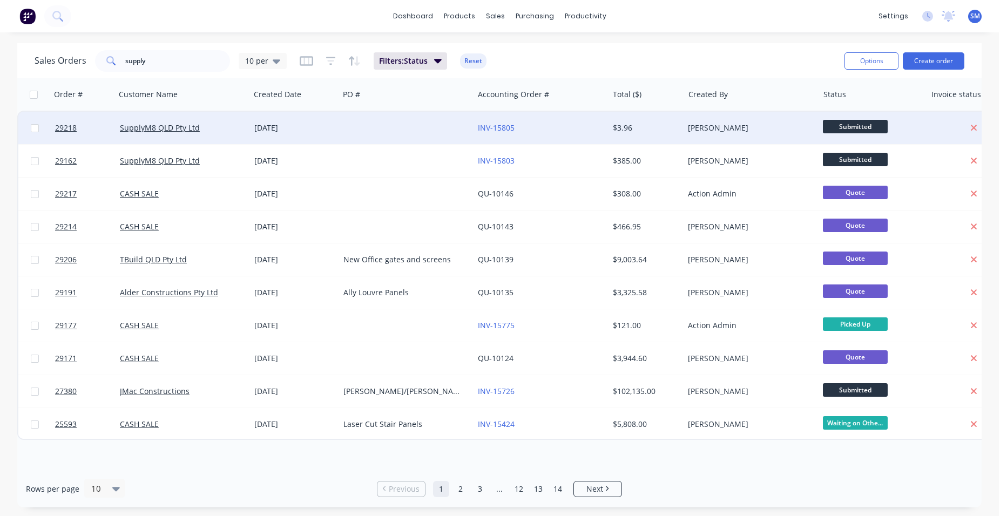
click at [369, 123] on div at bounding box center [406, 128] width 134 height 32
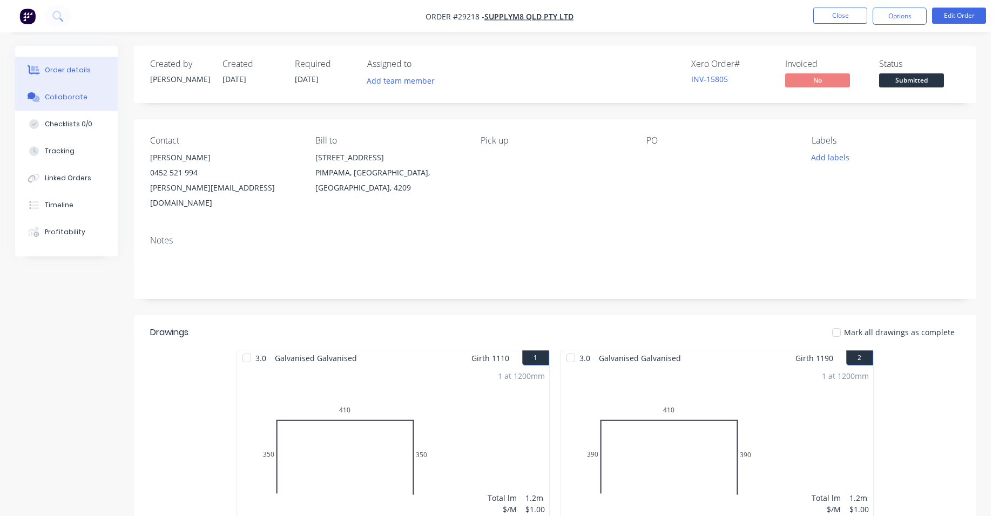
click at [79, 100] on div "Collaborate" at bounding box center [66, 97] width 43 height 10
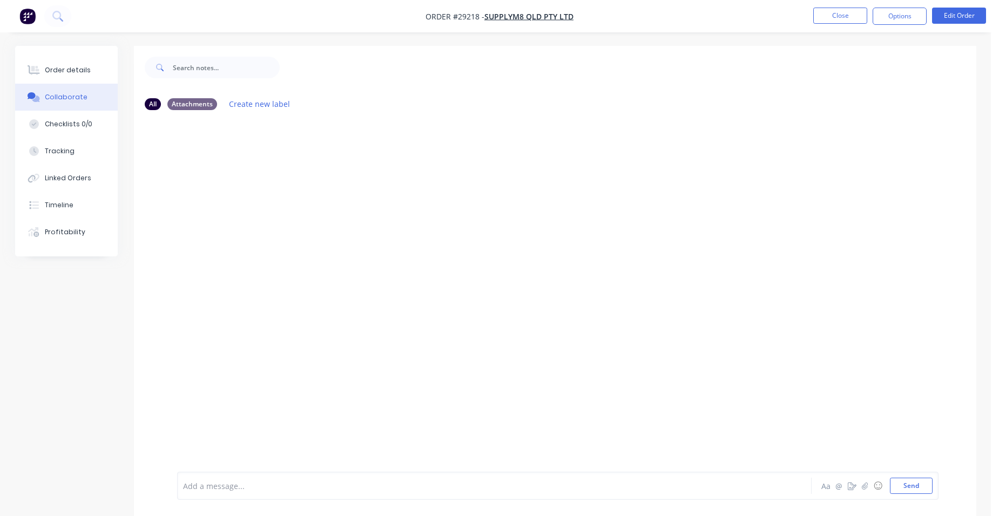
drag, startPoint x: 220, startPoint y: 475, endPoint x: 220, endPoint y: 484, distance: 8.6
click at [220, 482] on div "Add a message... Aa @ ☺ Send" at bounding box center [557, 486] width 761 height 28
click at [220, 486] on div at bounding box center [464, 485] width 561 height 11
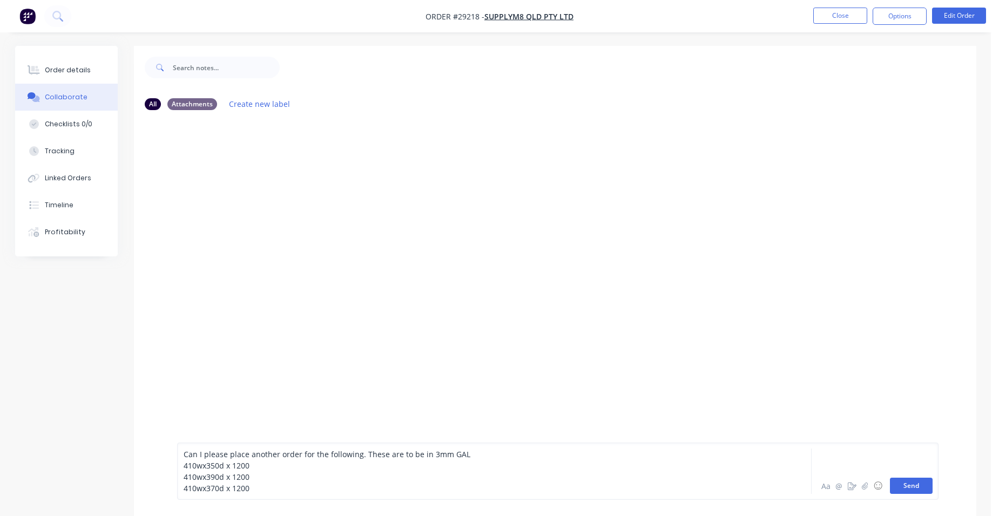
click at [899, 479] on button "Send" at bounding box center [911, 486] width 43 height 16
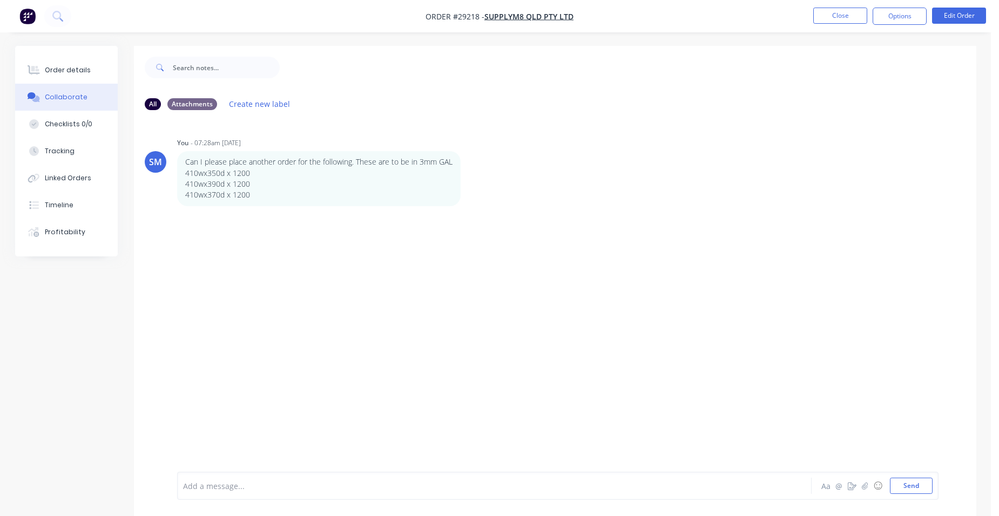
drag, startPoint x: 70, startPoint y: 72, endPoint x: 133, endPoint y: 67, distance: 63.3
click at [73, 70] on div "Order details" at bounding box center [68, 70] width 46 height 10
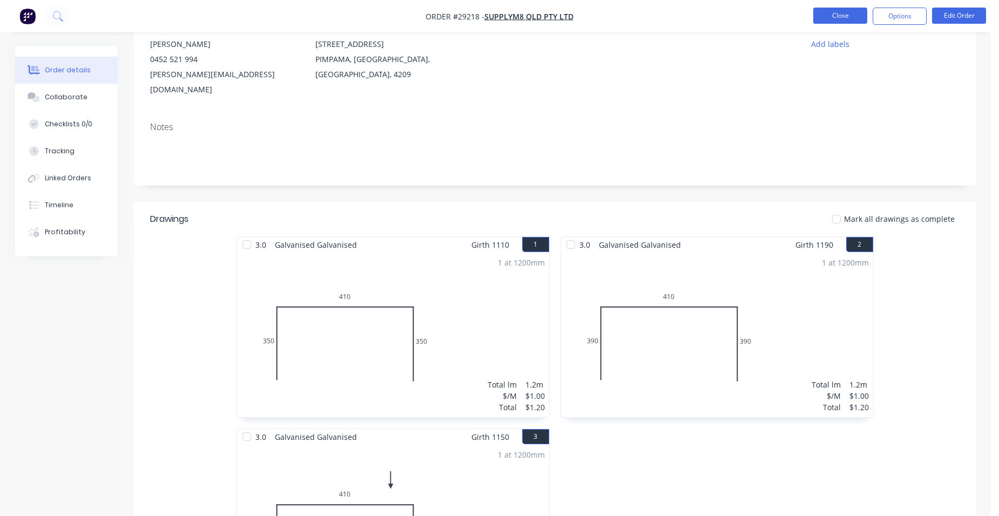
scroll to position [108, 0]
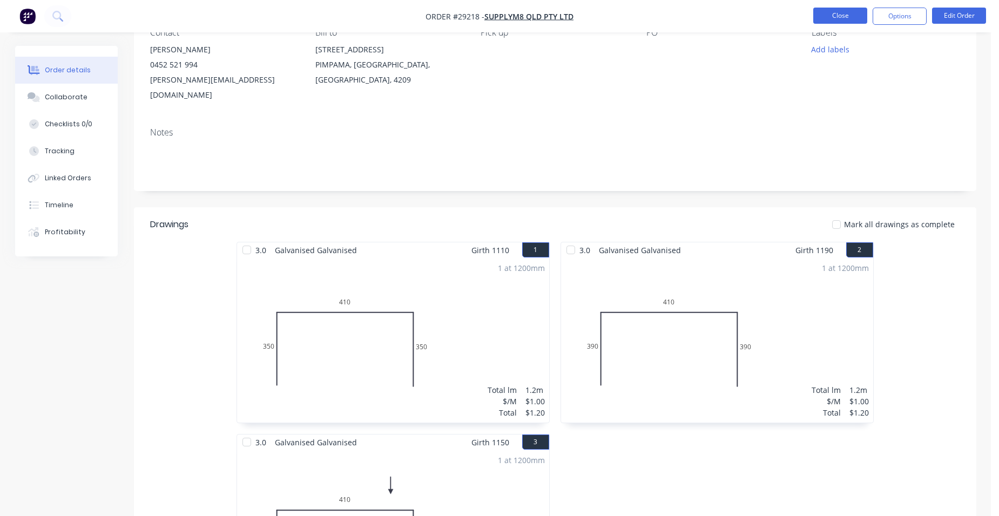
click at [825, 22] on button "Close" at bounding box center [840, 16] width 54 height 16
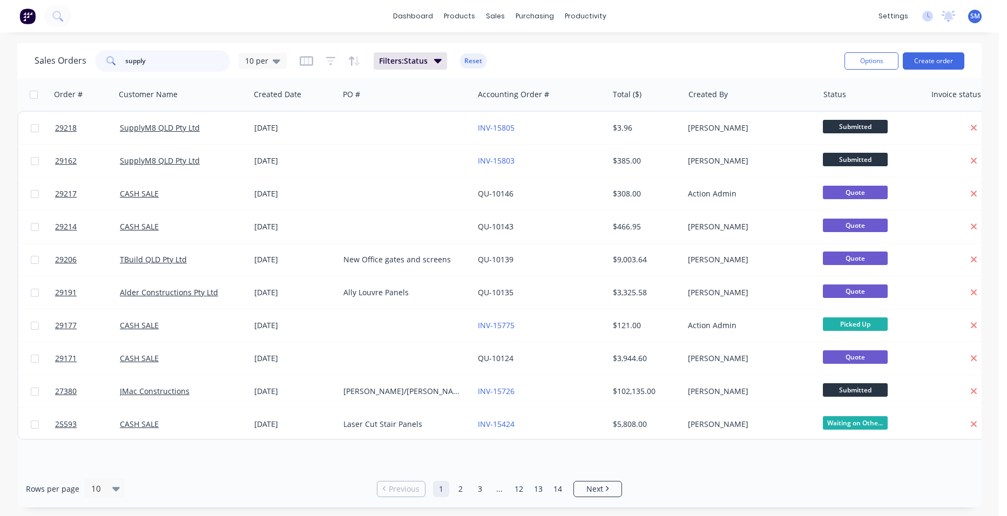
drag, startPoint x: 166, startPoint y: 62, endPoint x: 41, endPoint y: 50, distance: 125.8
click at [41, 50] on div "Sales Orders supply 10 per" at bounding box center [161, 61] width 252 height 22
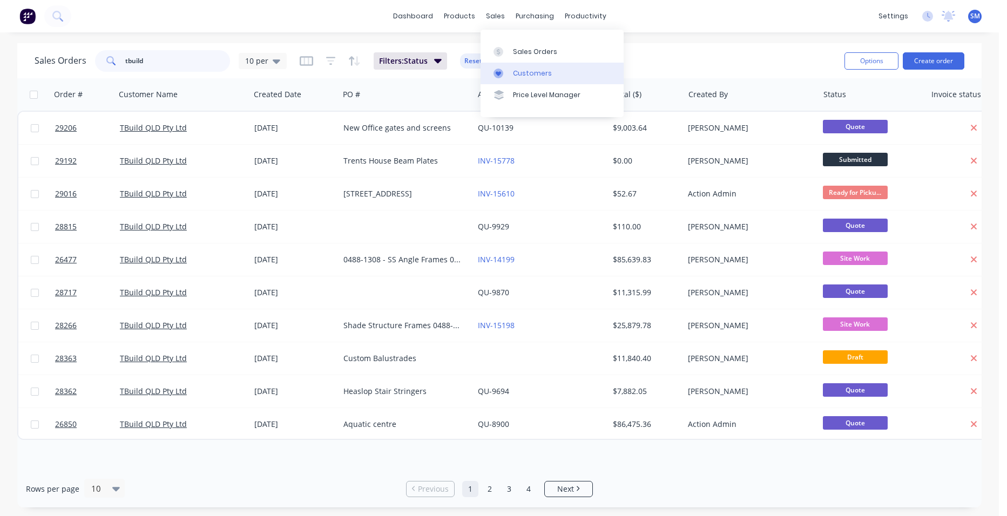
type input "tbuild"
click at [528, 65] on link "Customers" at bounding box center [551, 74] width 143 height 22
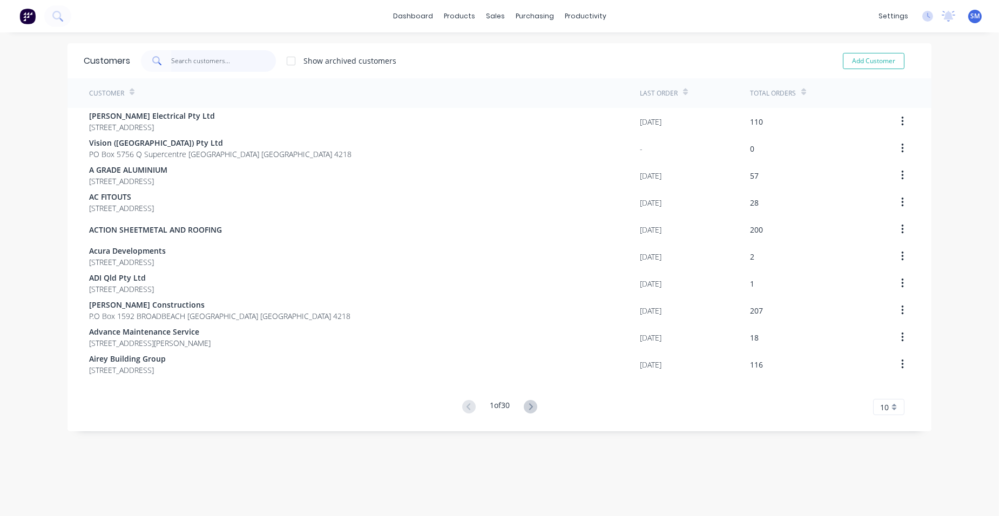
click at [194, 65] on input "text" at bounding box center [223, 61] width 105 height 22
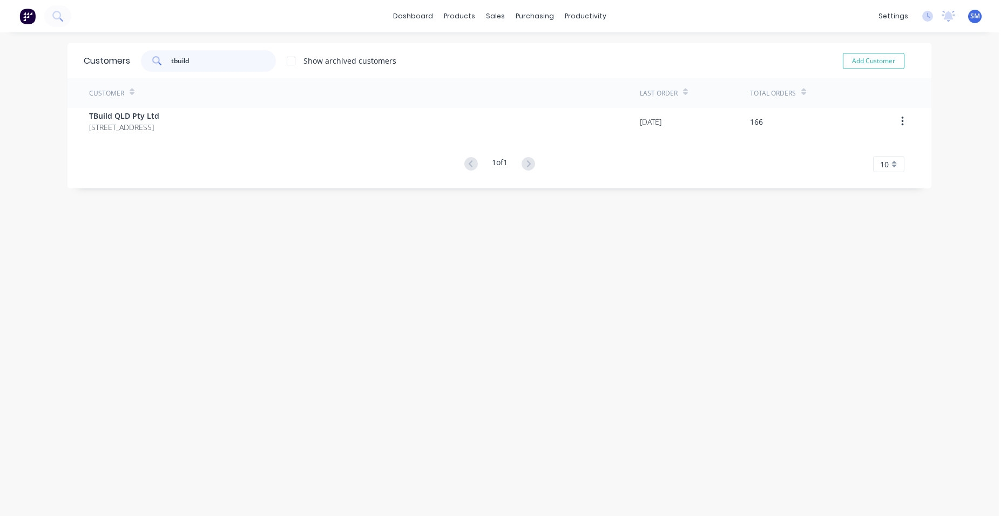
type input "tbuild"
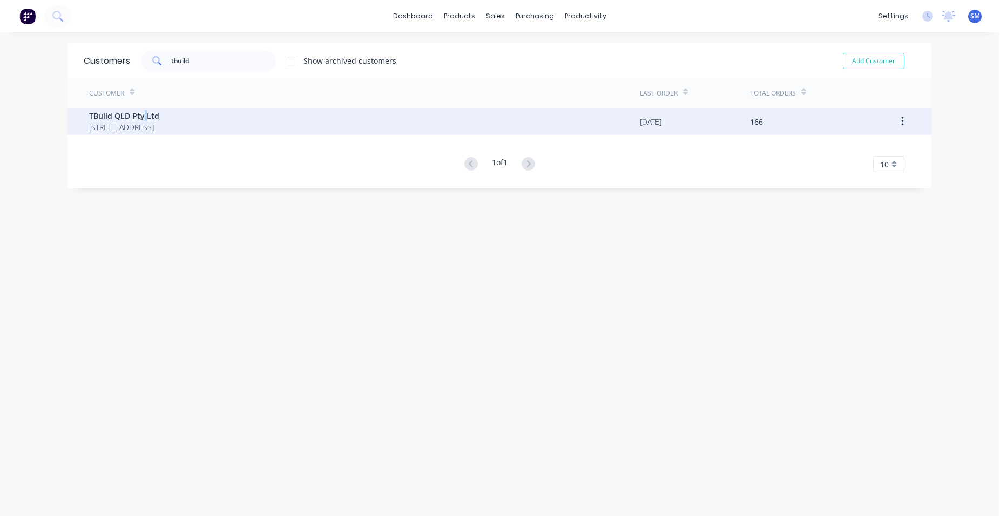
click at [139, 117] on span "TBuild QLD Pty Ltd" at bounding box center [124, 115] width 70 height 11
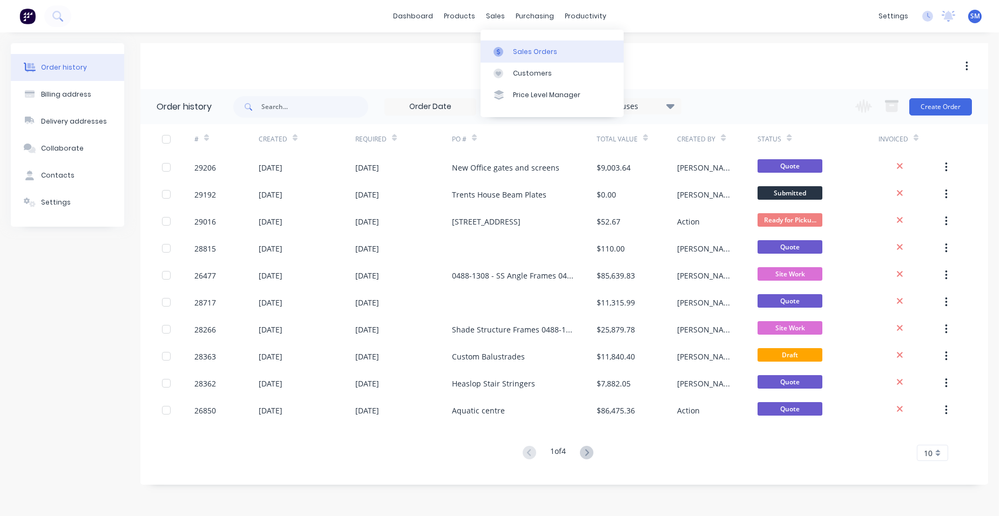
click at [518, 50] on div "Sales Orders" at bounding box center [535, 52] width 44 height 10
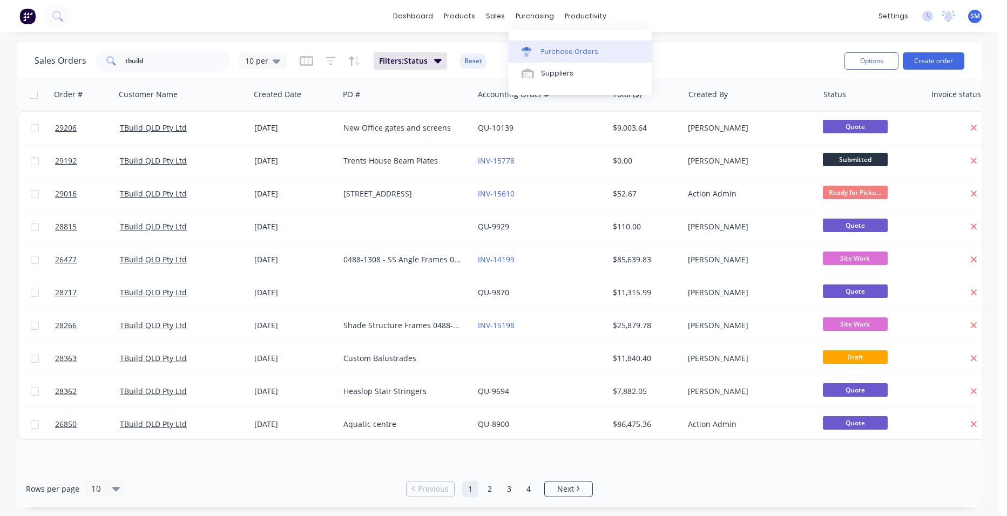
click at [557, 45] on link "Purchase Orders" at bounding box center [579, 51] width 143 height 22
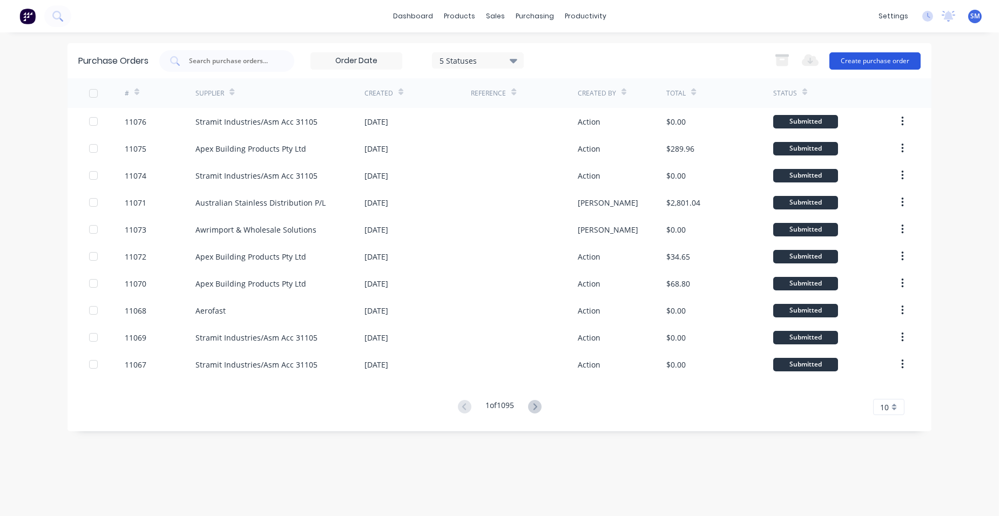
click at [860, 57] on button "Create purchase order" at bounding box center [874, 60] width 91 height 17
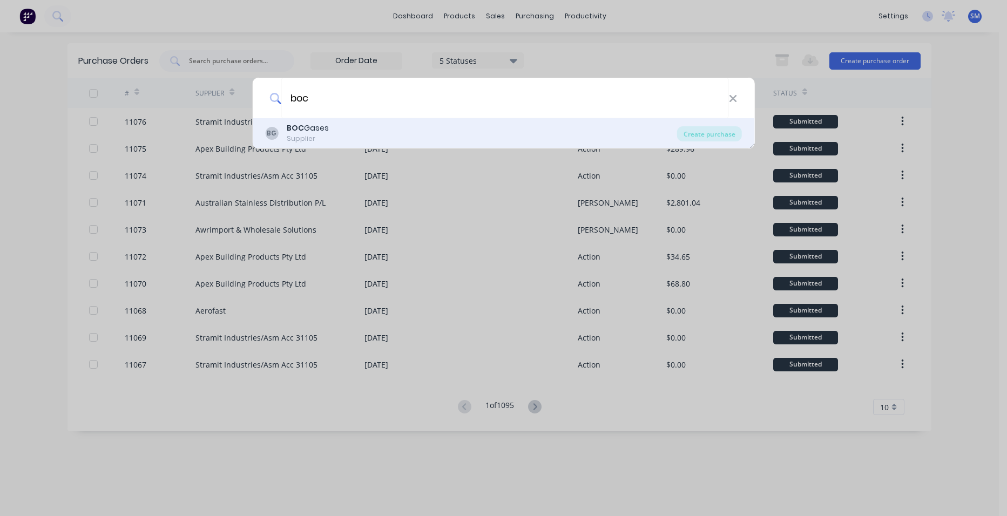
type input "boc"
click at [359, 136] on div "BG BOC Gases Supplier" at bounding box center [471, 133] width 412 height 21
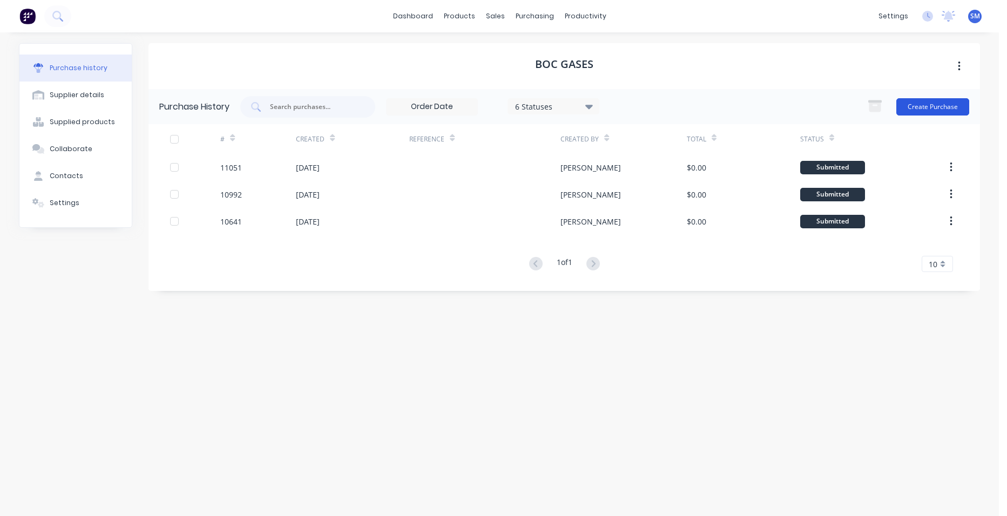
click at [915, 101] on button "Create Purchase" at bounding box center [932, 106] width 73 height 17
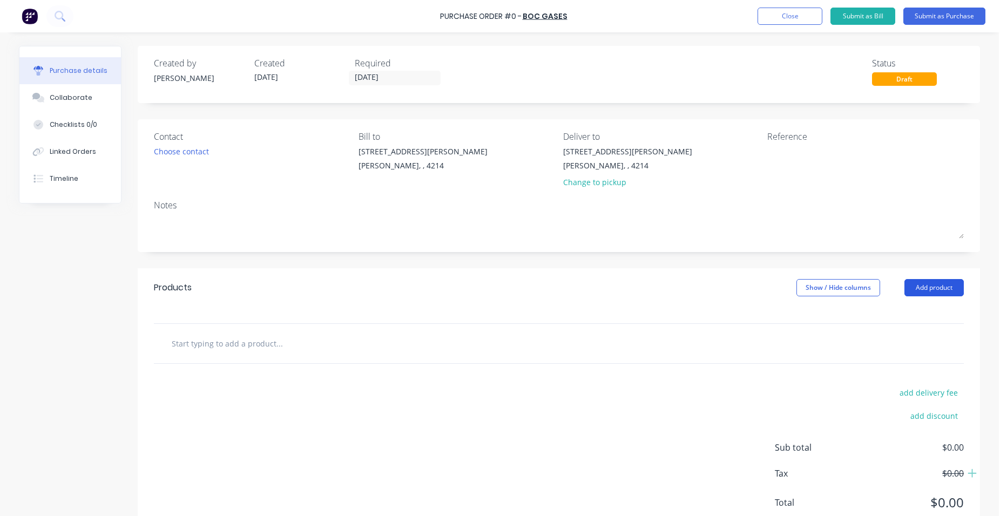
click at [919, 290] on button "Add product" at bounding box center [933, 287] width 59 height 17
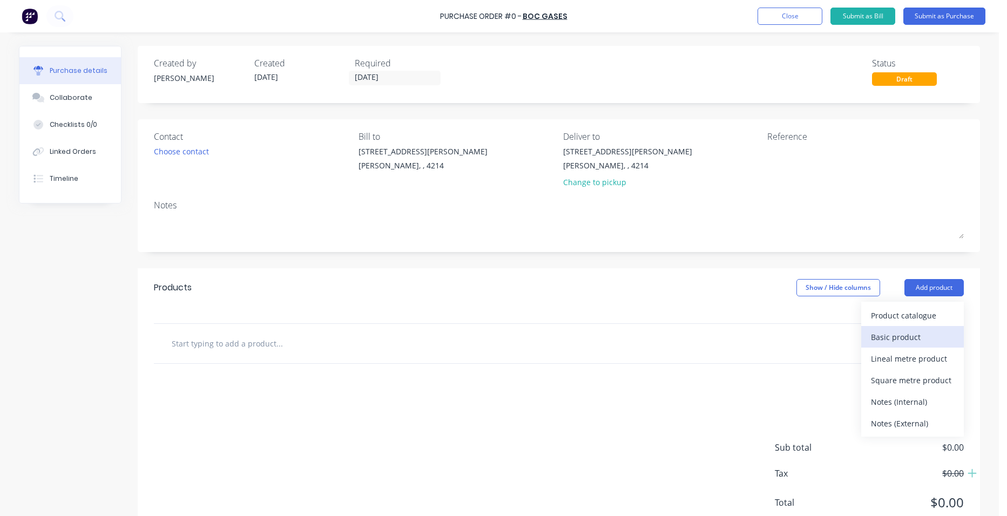
click at [907, 337] on div "Basic product" at bounding box center [912, 337] width 83 height 16
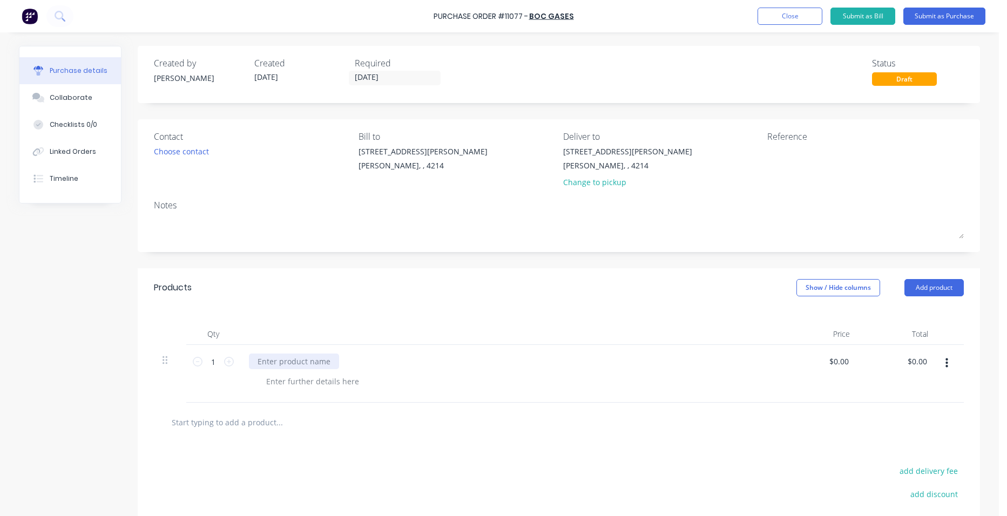
click at [257, 364] on div at bounding box center [294, 362] width 90 height 16
click at [227, 365] on icon at bounding box center [229, 362] width 10 height 10
type input "3"
drag, startPoint x: 227, startPoint y: 365, endPoint x: 338, endPoint y: 356, distance: 111.5
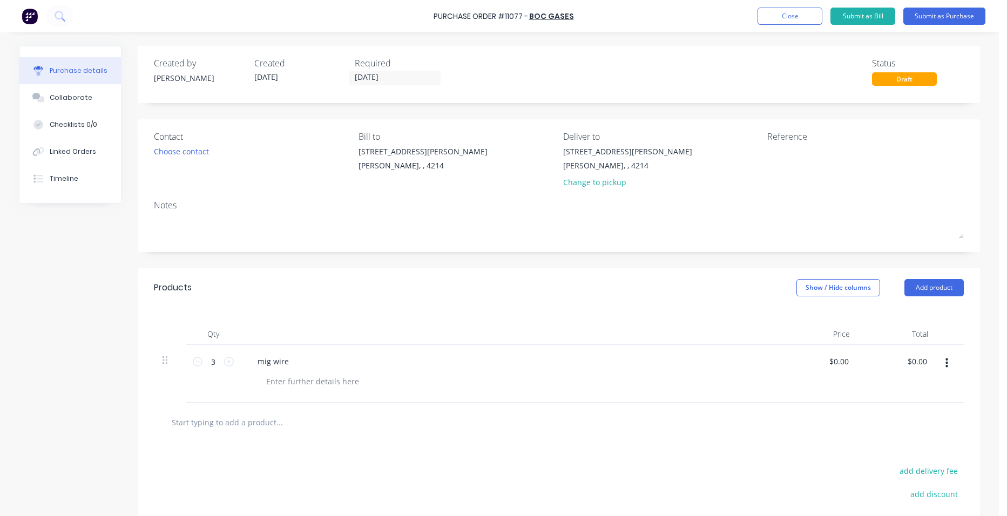
click at [336, 357] on div "mig wire" at bounding box center [510, 362] width 522 height 16
click at [957, 16] on button "Submit as Purchase" at bounding box center [944, 16] width 82 height 17
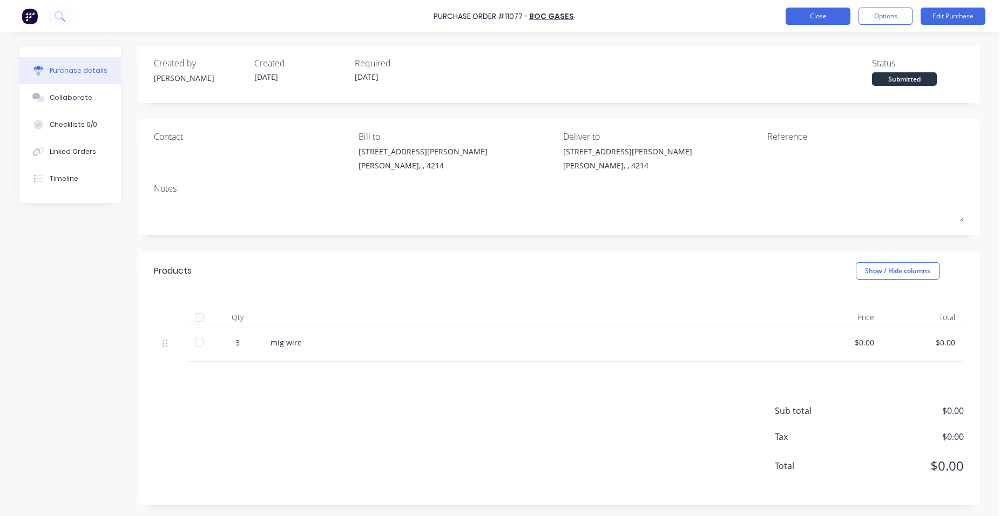
click at [817, 12] on button "Close" at bounding box center [817, 16] width 65 height 17
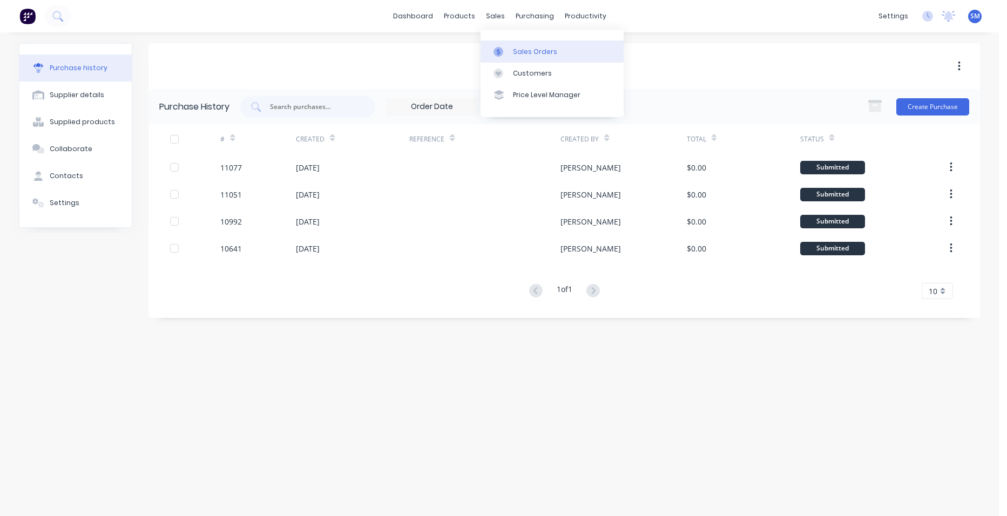
click at [527, 48] on div "Sales Orders" at bounding box center [535, 52] width 44 height 10
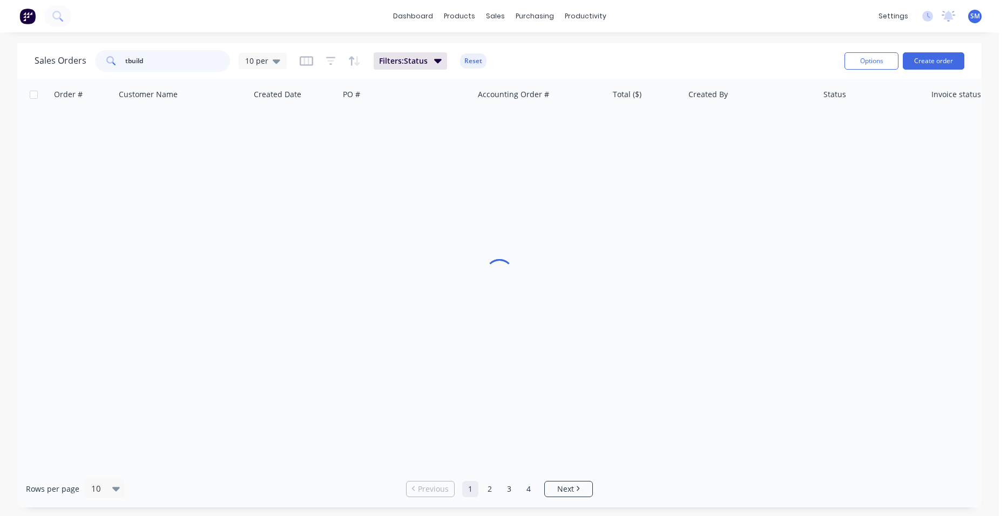
drag, startPoint x: 162, startPoint y: 64, endPoint x: 35, endPoint y: 67, distance: 128.0
click at [35, 63] on div "Sales Orders tbuild 10 per" at bounding box center [161, 61] width 252 height 22
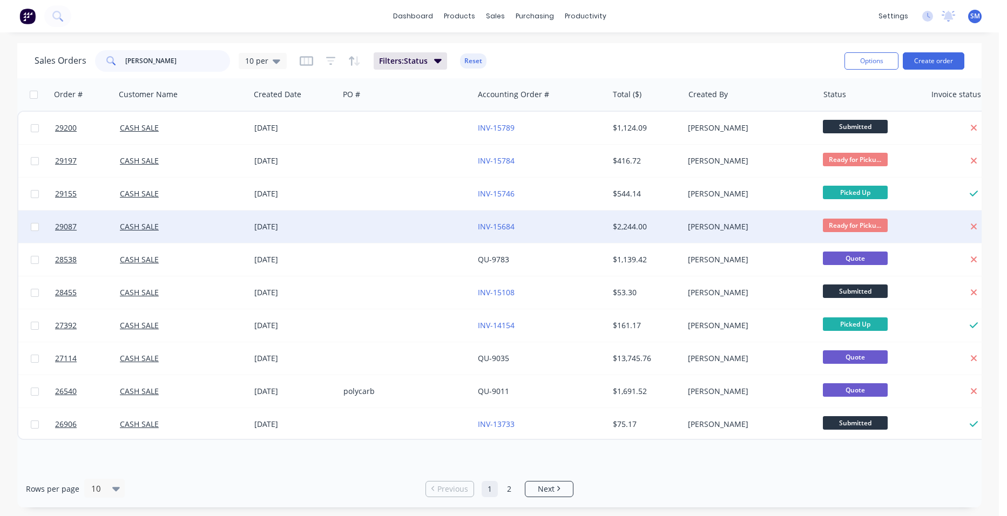
type input "[PERSON_NAME]"
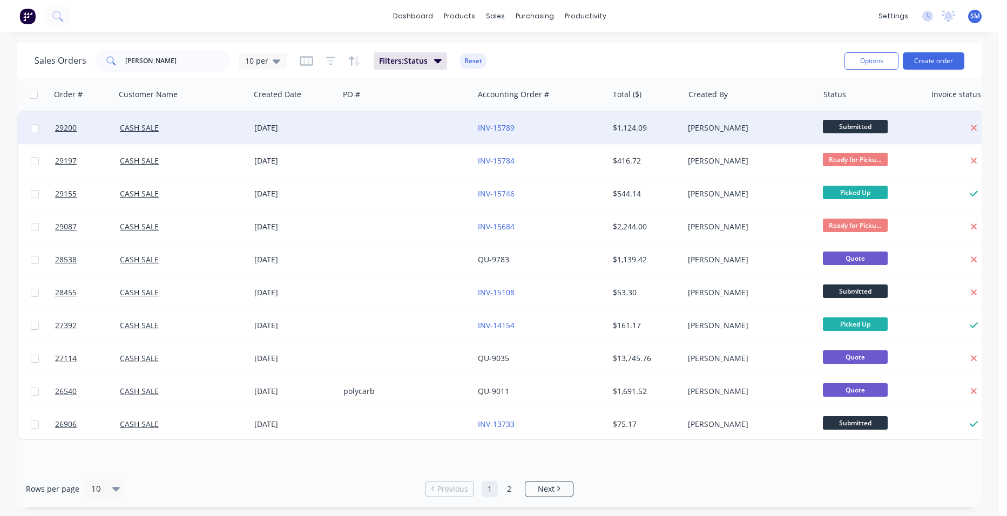
click at [392, 119] on div at bounding box center [406, 128] width 134 height 32
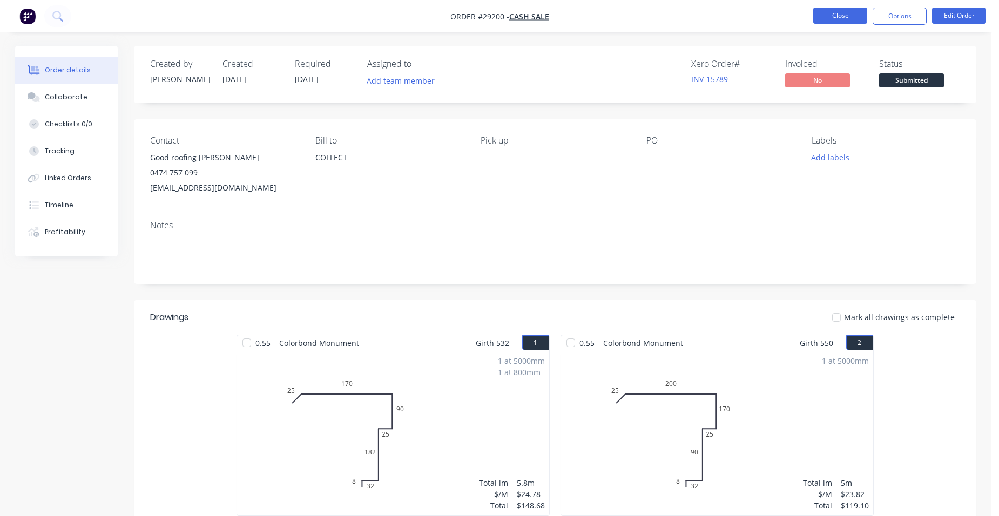
click at [835, 18] on button "Close" at bounding box center [840, 16] width 54 height 16
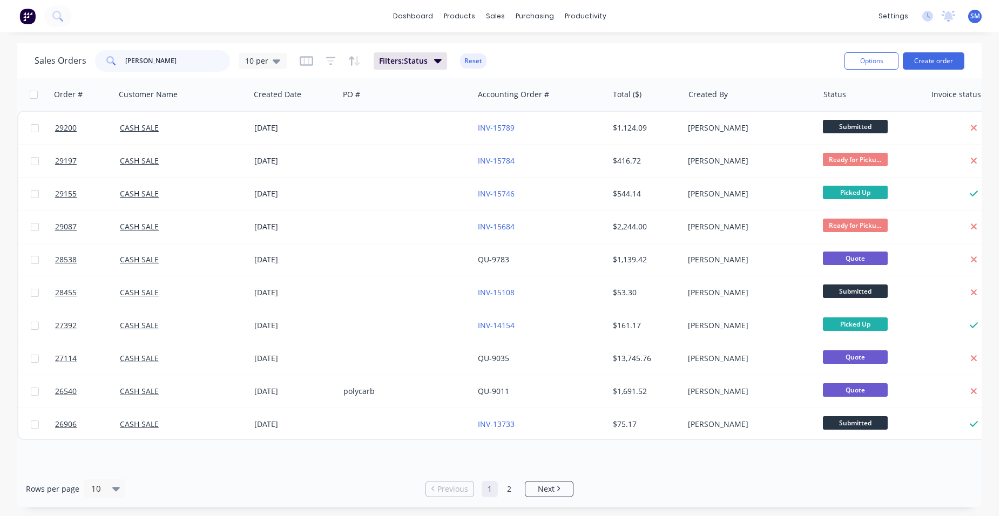
drag, startPoint x: 165, startPoint y: 59, endPoint x: 98, endPoint y: 59, distance: 67.5
click at [57, 55] on div "Sales Orders [PERSON_NAME] 10 per" at bounding box center [161, 61] width 252 height 22
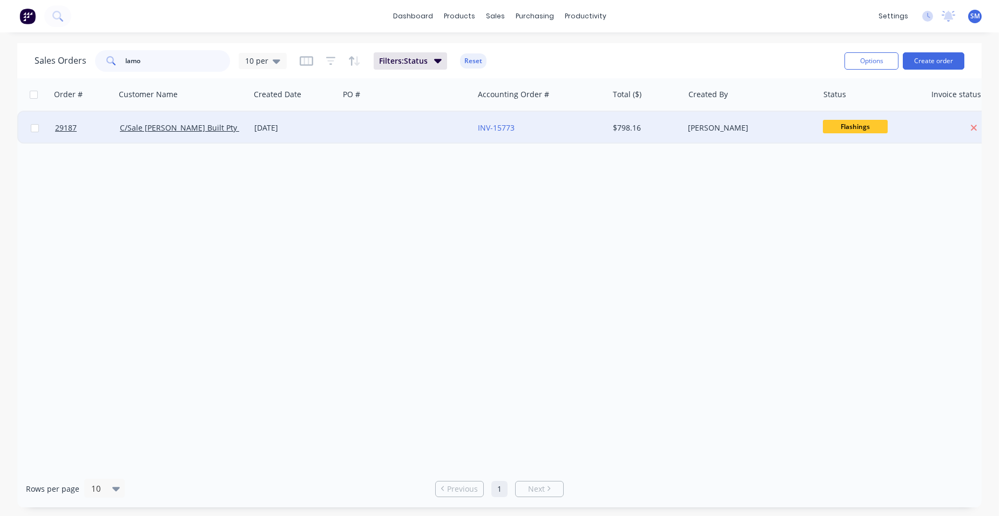
type input "lamo"
click at [424, 131] on div at bounding box center [406, 128] width 134 height 32
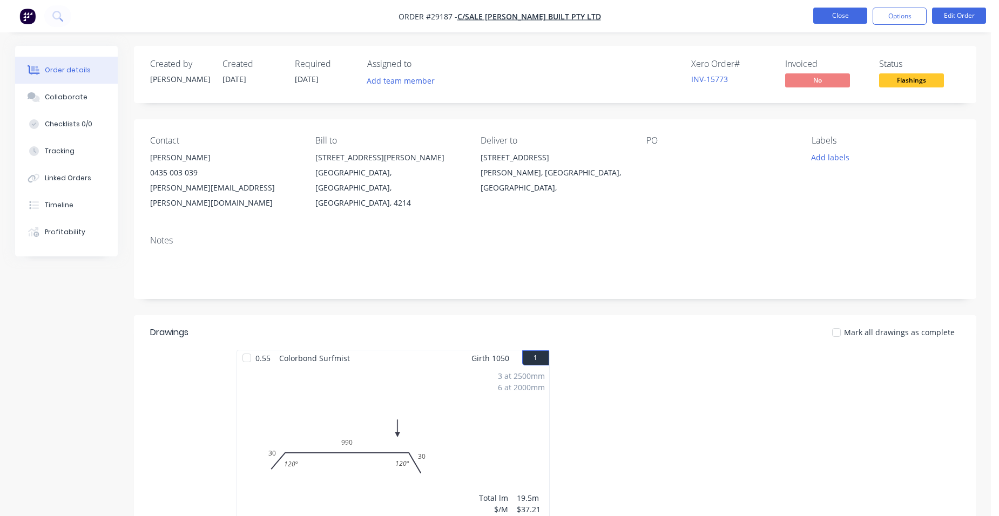
click at [847, 16] on button "Close" at bounding box center [840, 16] width 54 height 16
